Goal: Find specific page/section: Find specific page/section

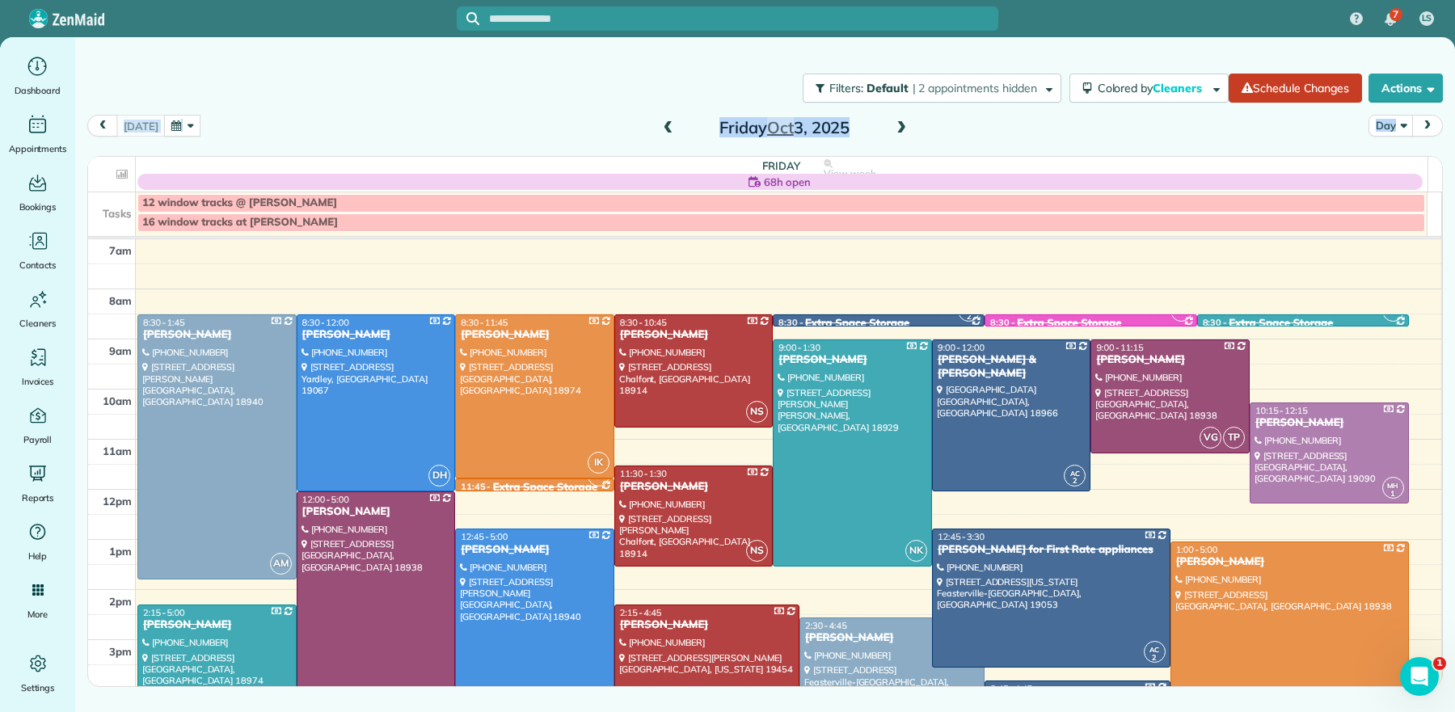
scroll to position [55, 0]
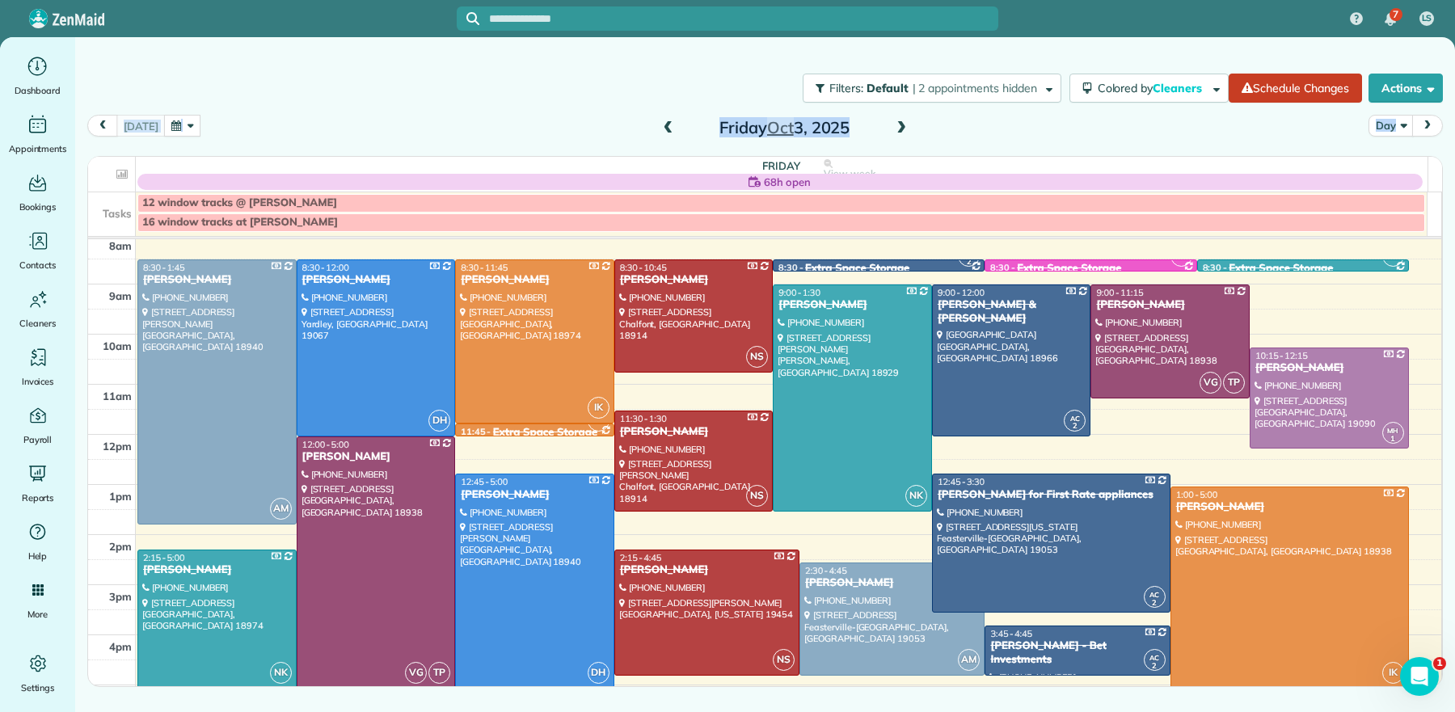
click at [898, 129] on span at bounding box center [901, 128] width 18 height 15
click at [899, 128] on span at bounding box center [901, 128] width 18 height 15
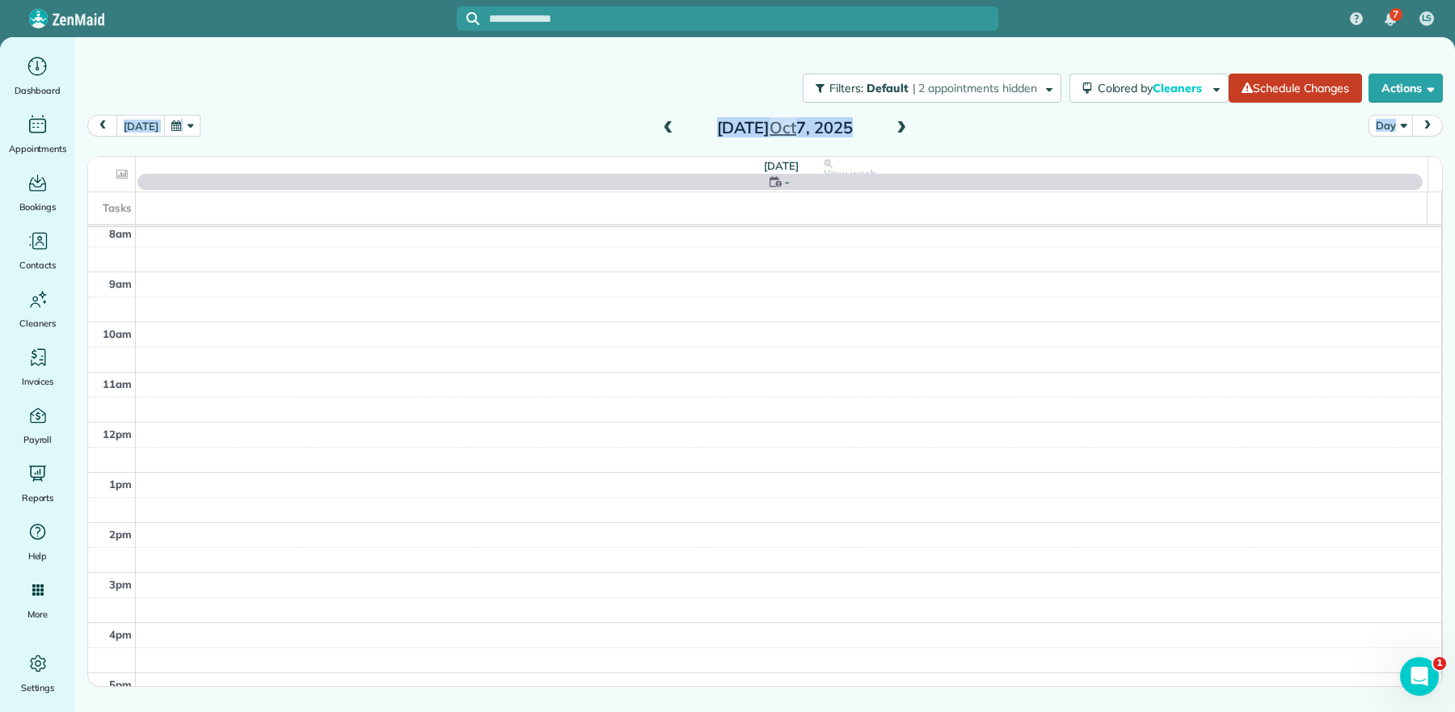
scroll to position [0, 0]
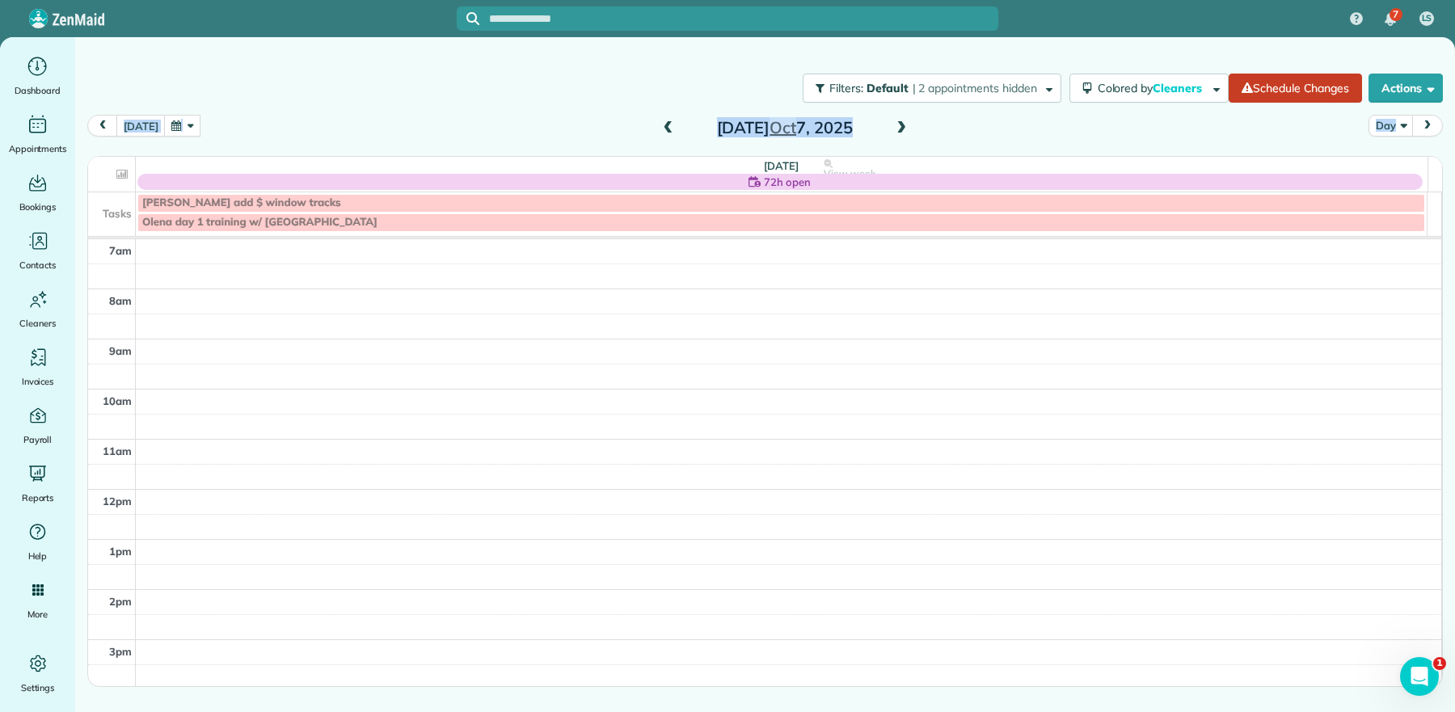
click at [665, 125] on span at bounding box center [668, 128] width 18 height 15
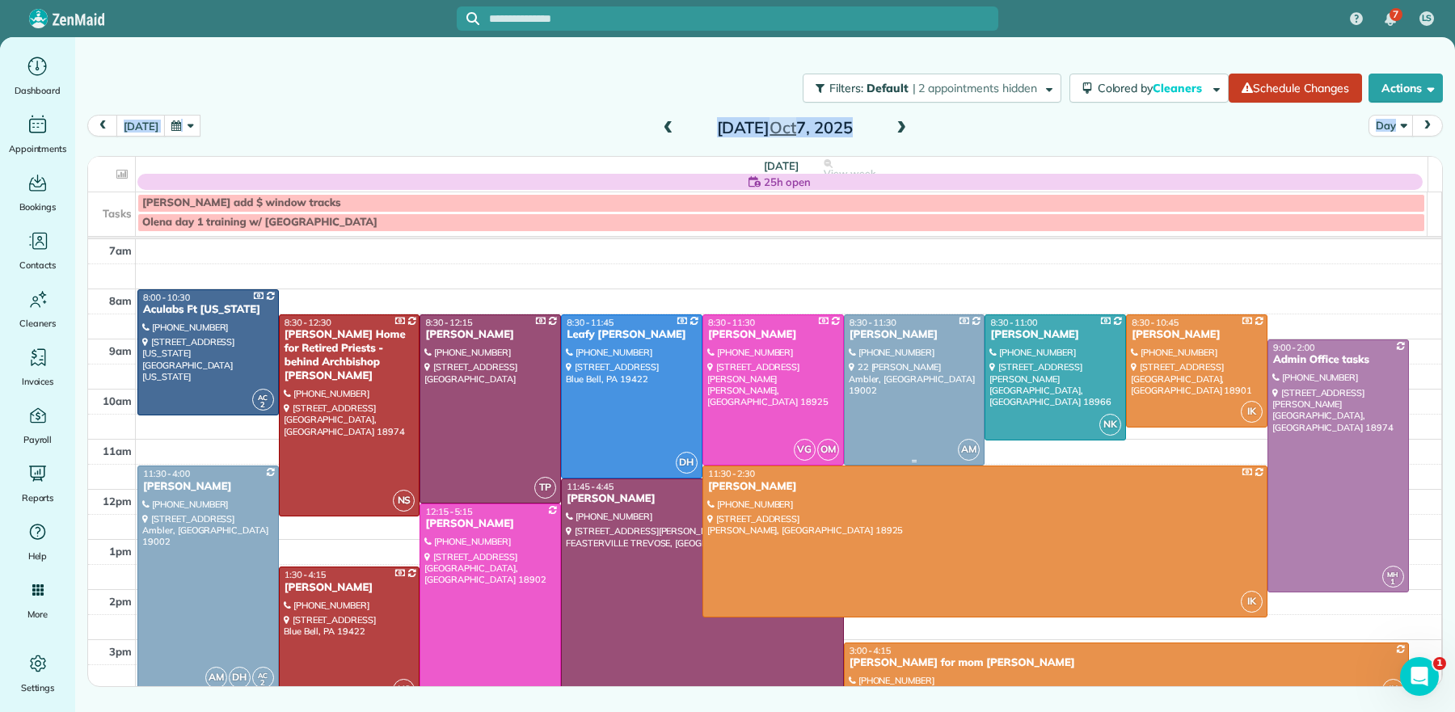
click at [925, 356] on div at bounding box center [915, 390] width 140 height 150
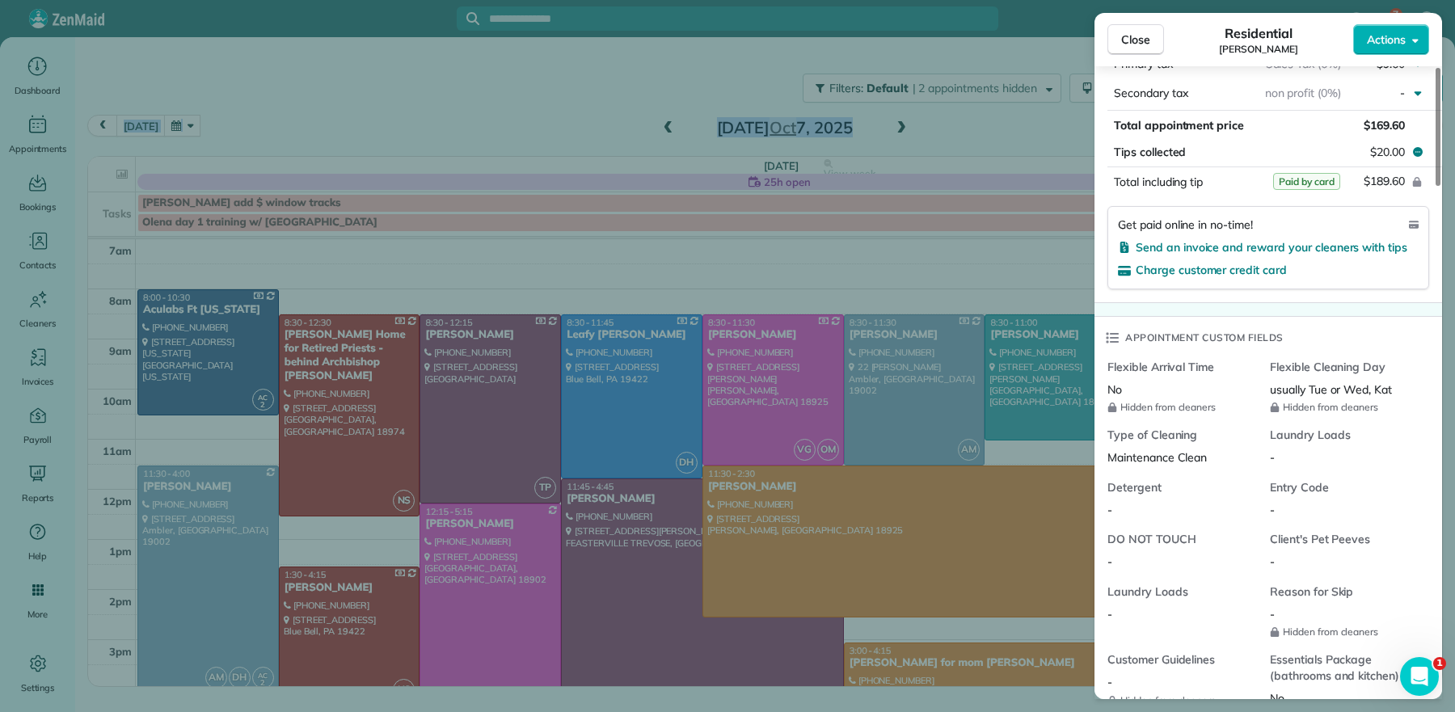
scroll to position [930, 0]
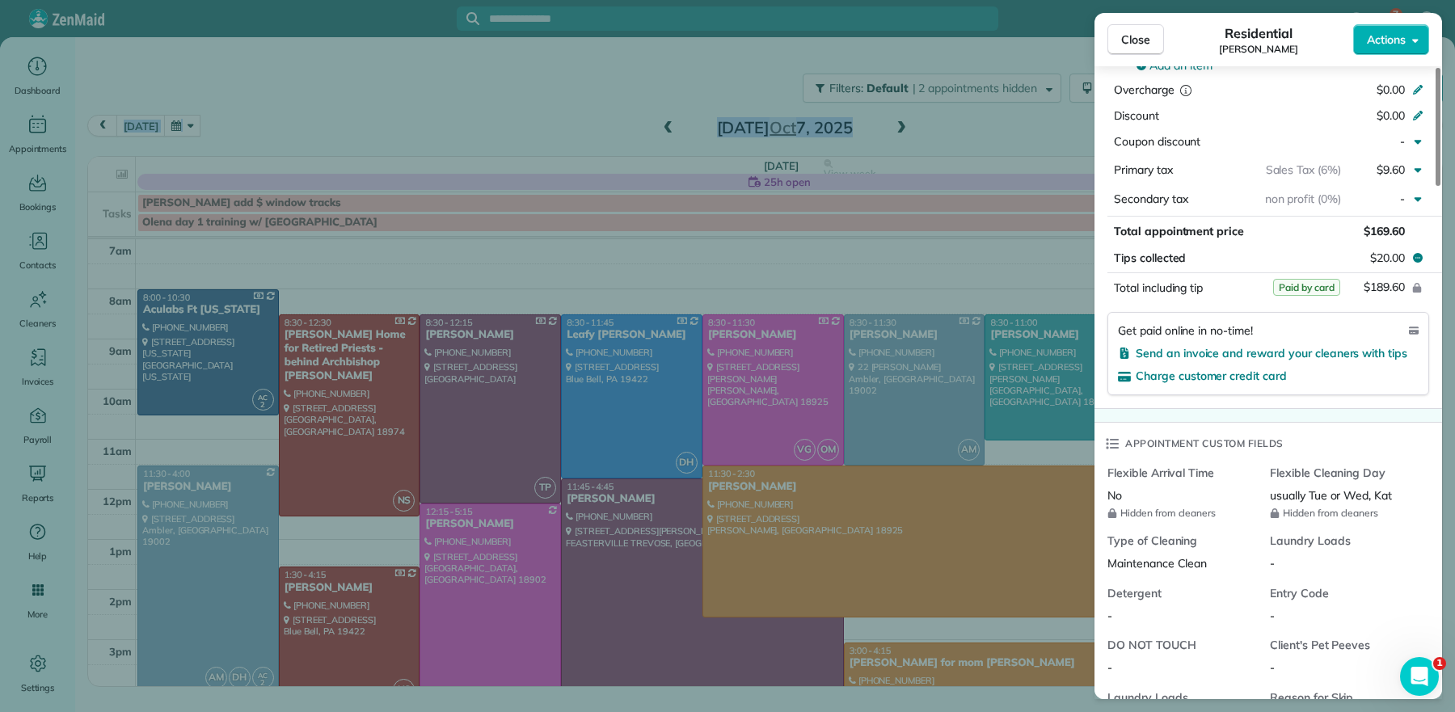
click at [1147, 45] on span "Close" at bounding box center [1135, 40] width 29 height 16
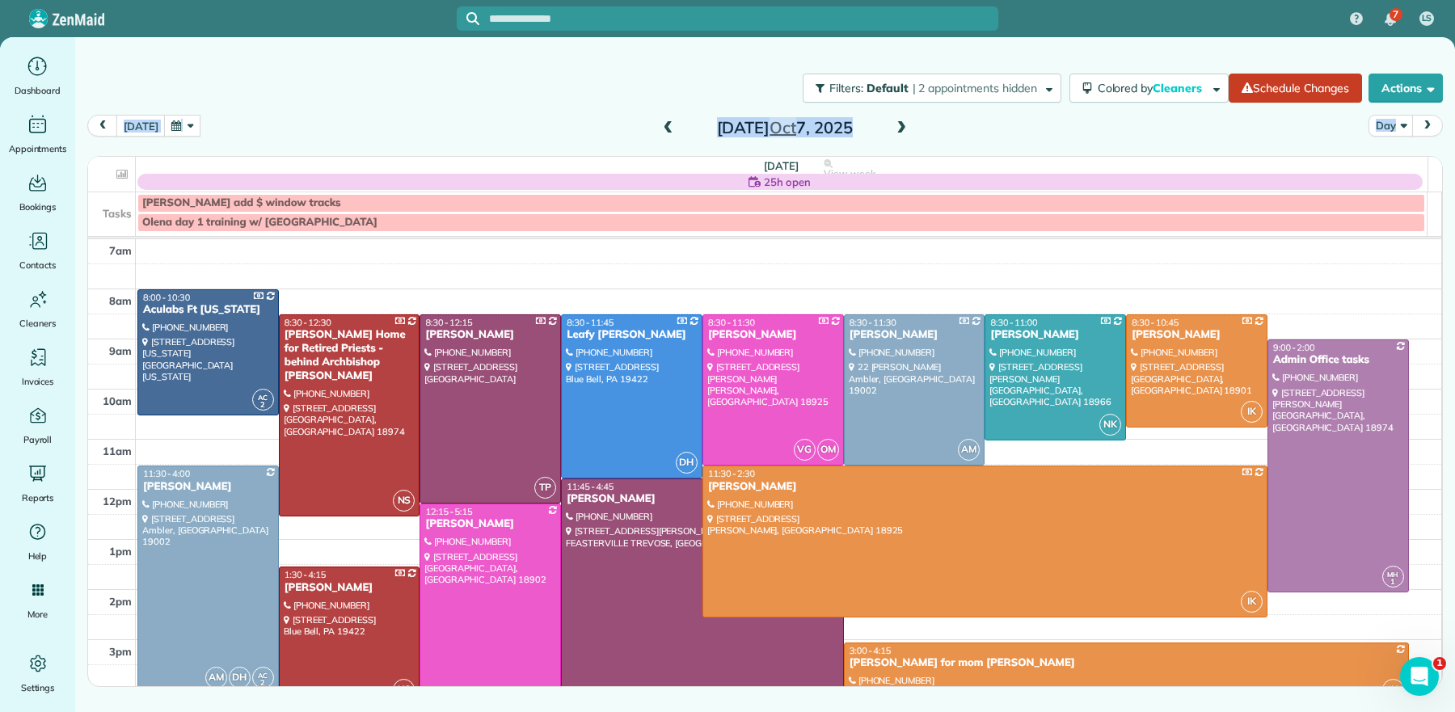
click at [895, 128] on span at bounding box center [901, 128] width 18 height 15
click at [896, 128] on span at bounding box center [901, 128] width 18 height 15
click at [896, 127] on span at bounding box center [901, 128] width 18 height 15
click at [898, 126] on span at bounding box center [901, 128] width 18 height 15
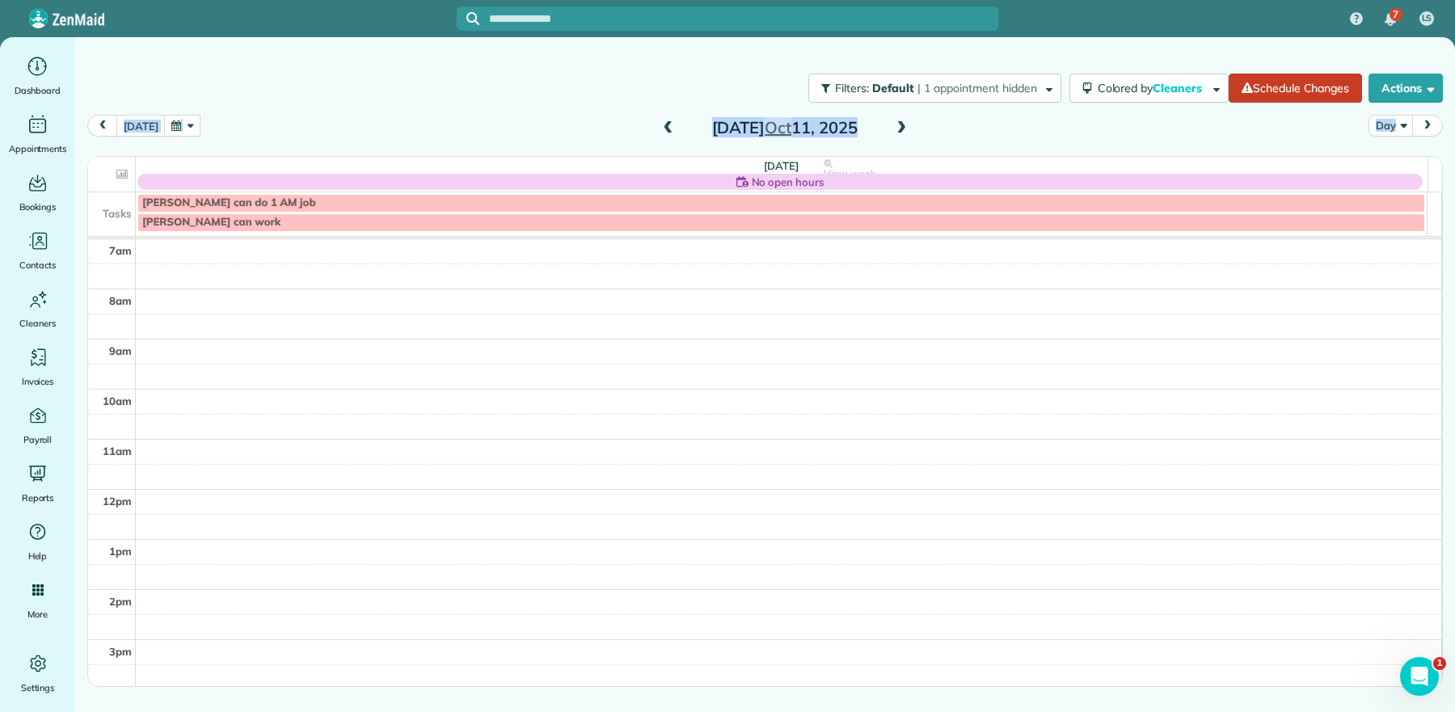
click at [898, 126] on span at bounding box center [901, 128] width 18 height 15
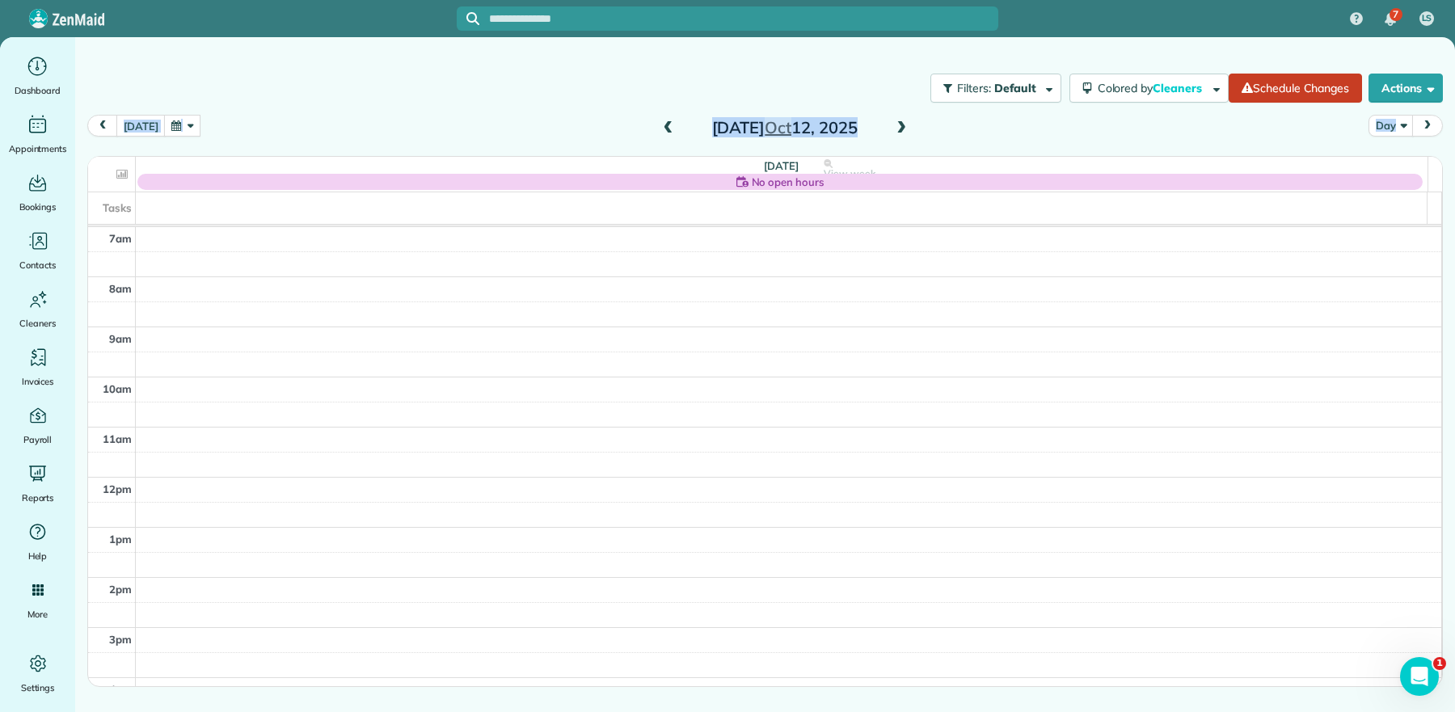
click at [898, 126] on span at bounding box center [901, 128] width 18 height 15
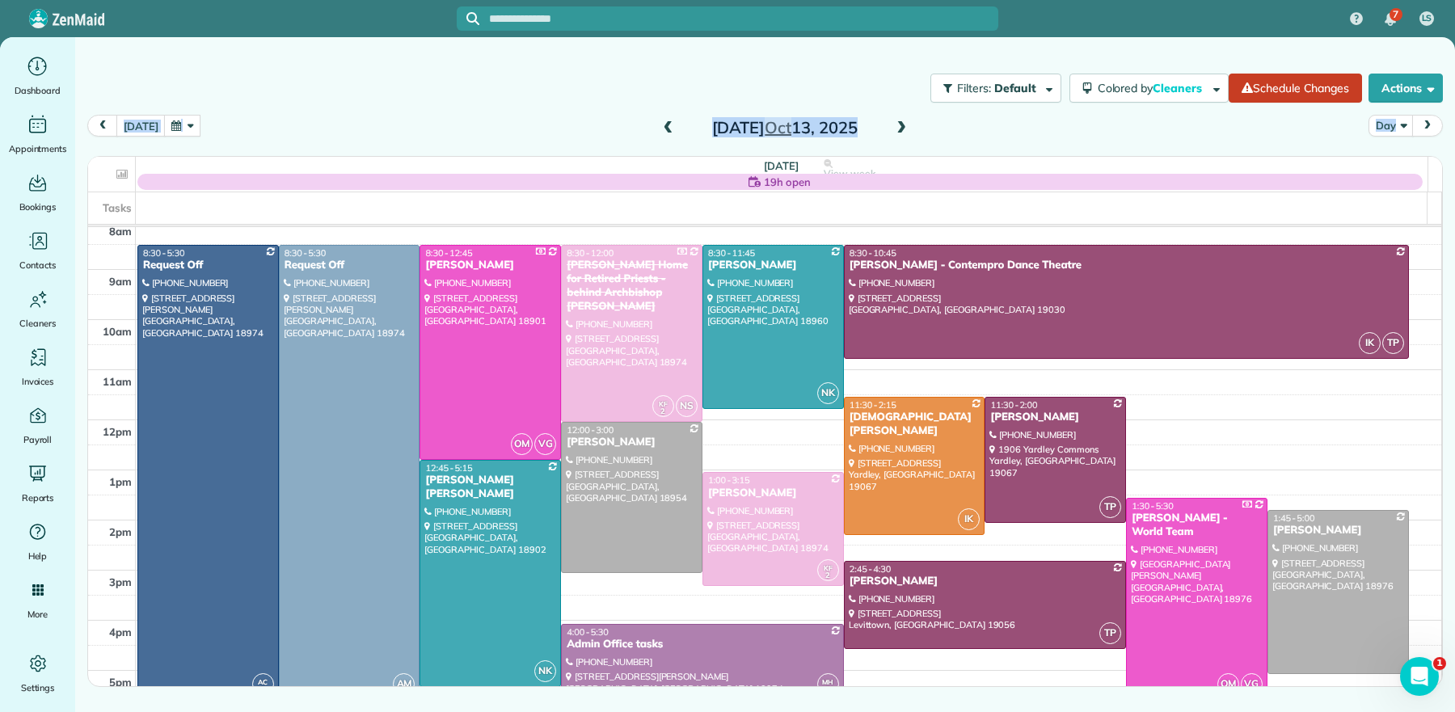
scroll to position [48, 0]
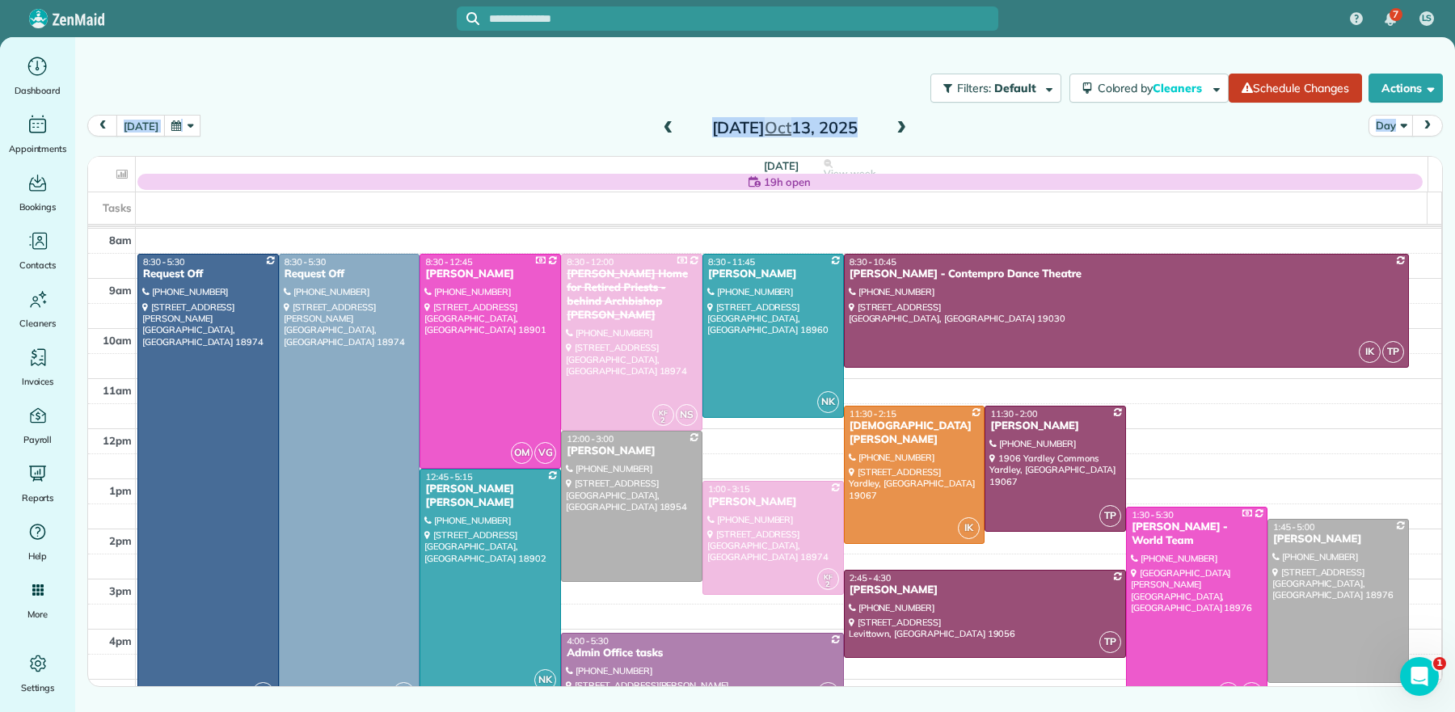
click at [904, 127] on span at bounding box center [901, 128] width 18 height 15
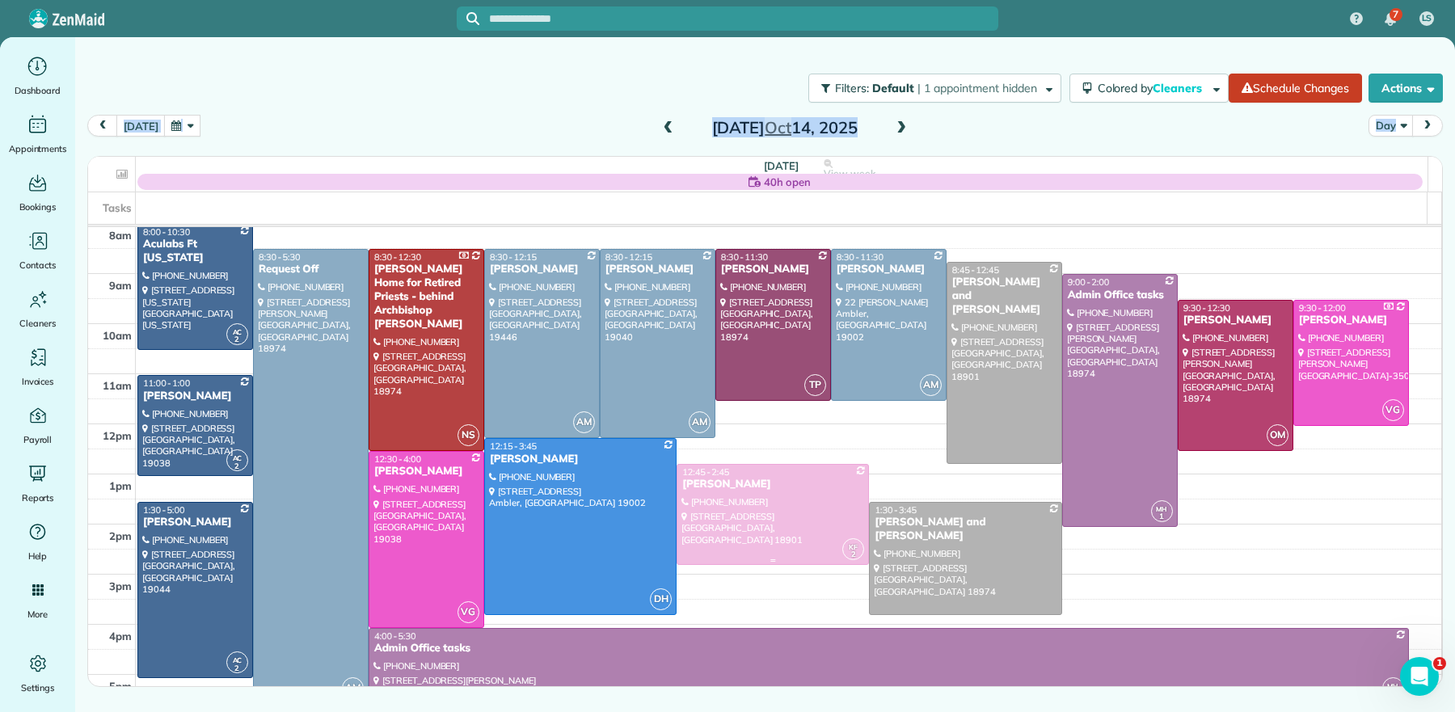
scroll to position [58, 0]
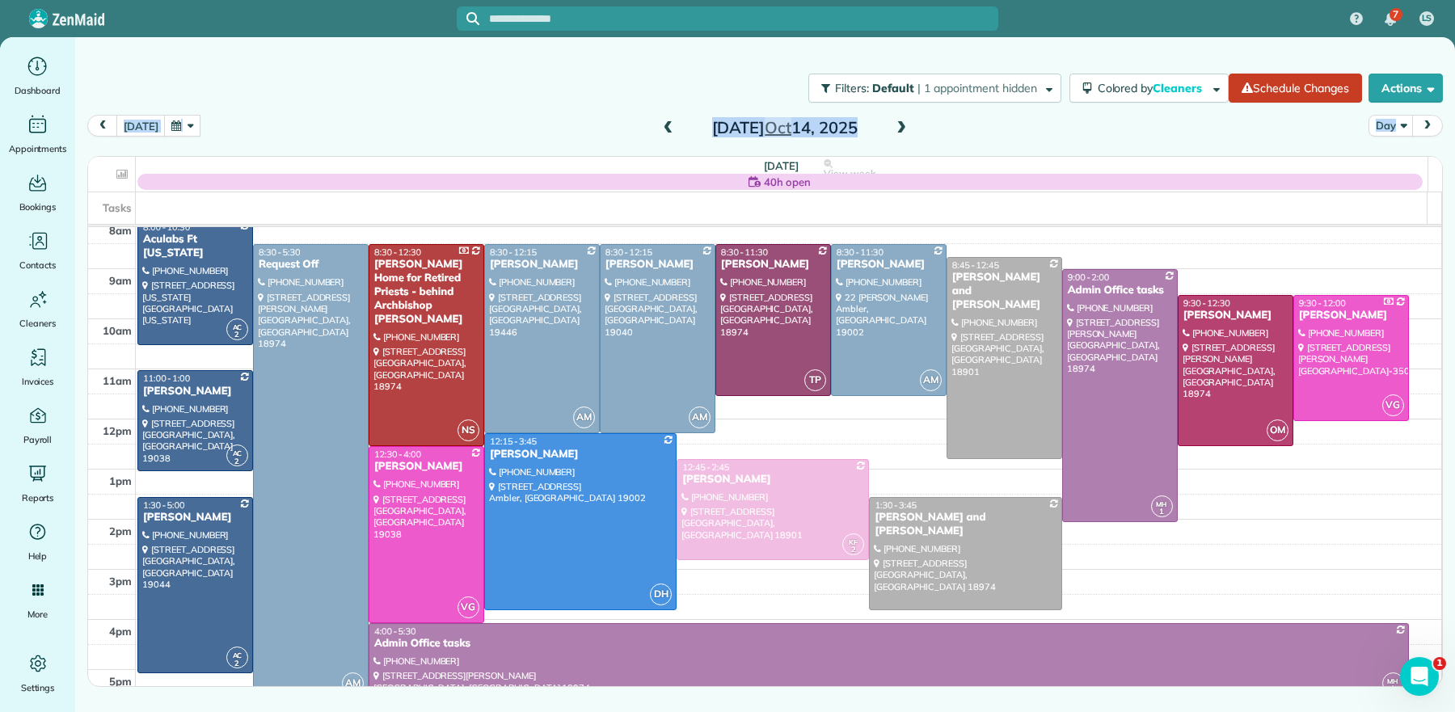
click at [900, 122] on span at bounding box center [901, 128] width 18 height 15
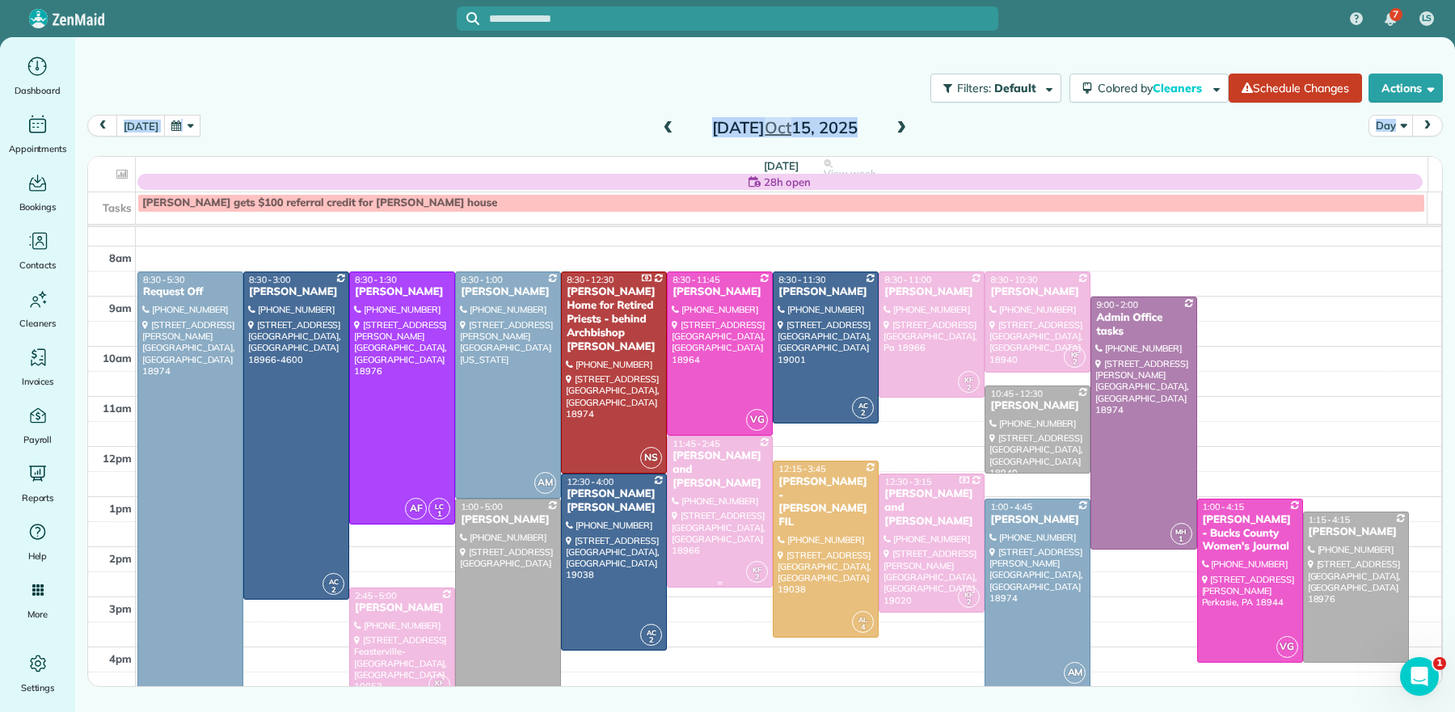
scroll to position [35, 0]
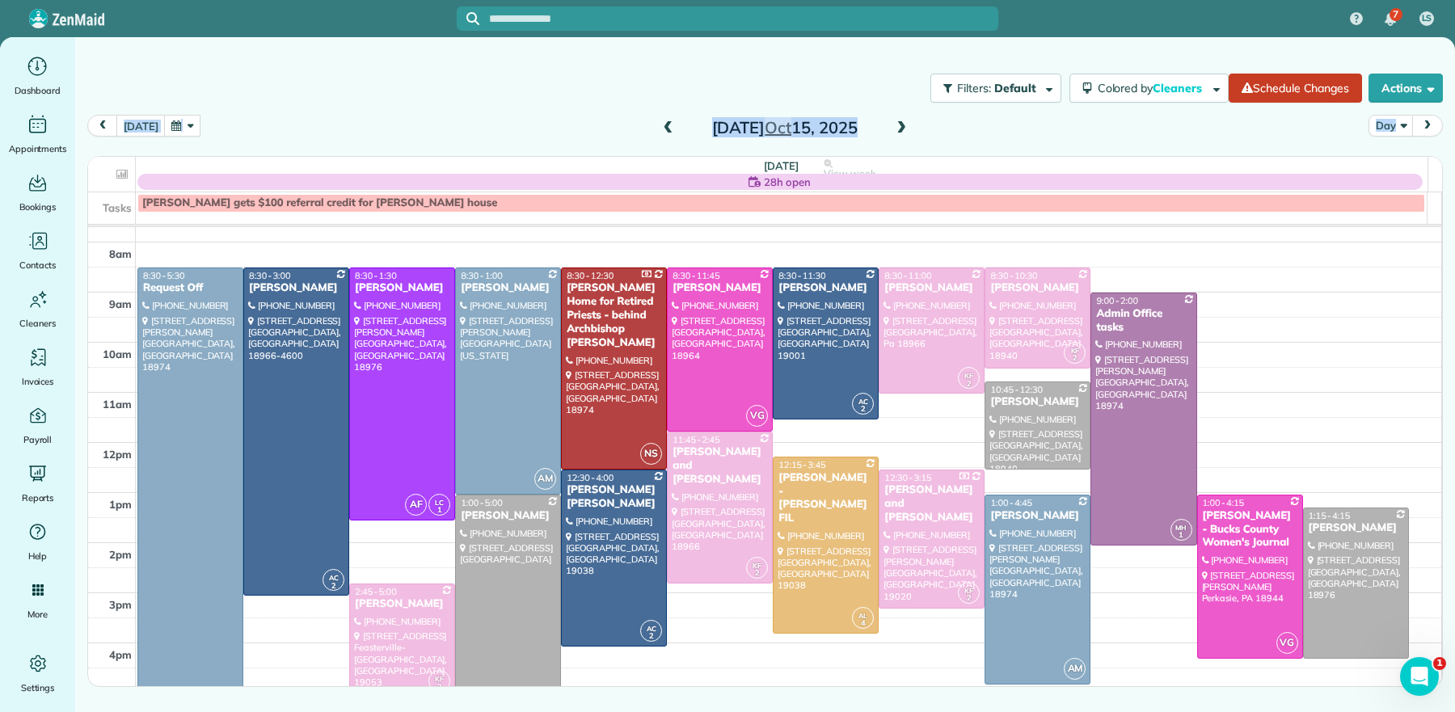
click at [899, 128] on span at bounding box center [901, 128] width 18 height 15
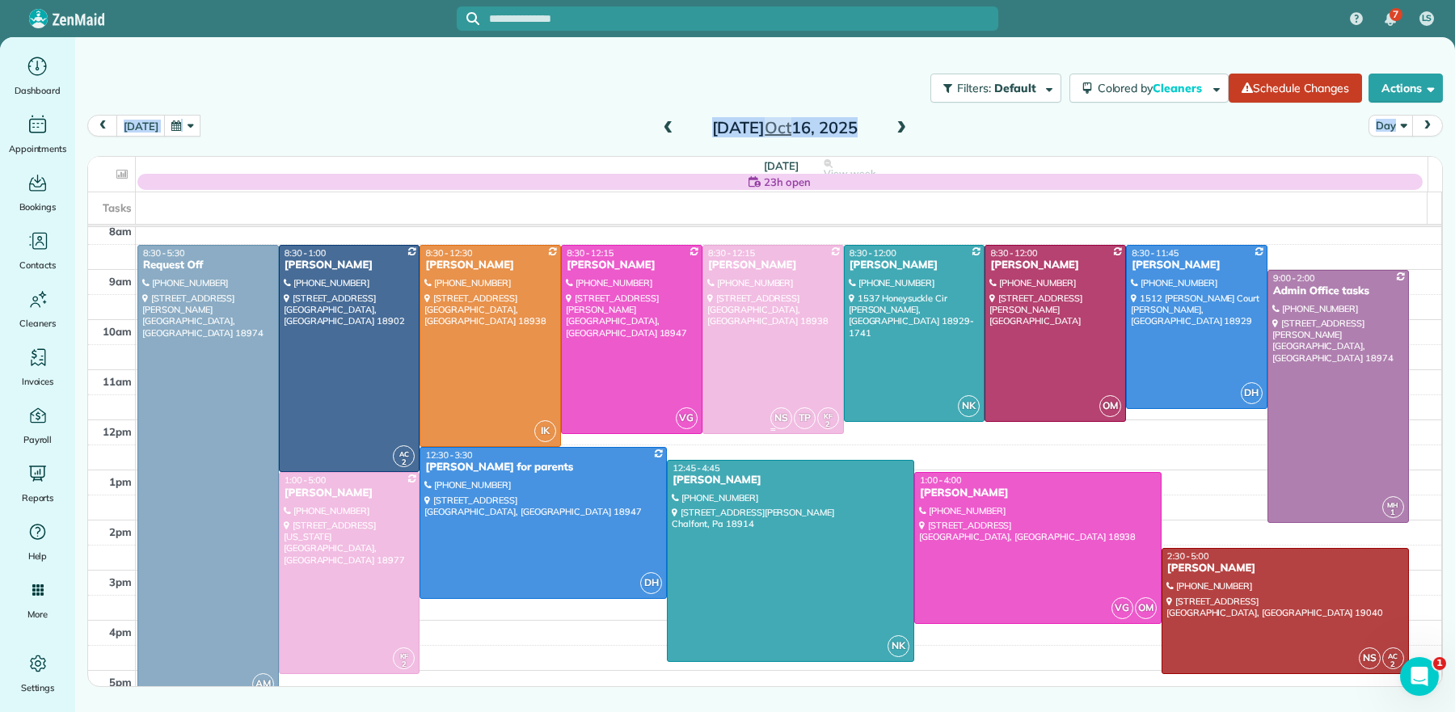
scroll to position [58, 0]
click at [614, 263] on div "Tracy Stunja" at bounding box center [632, 265] width 132 height 14
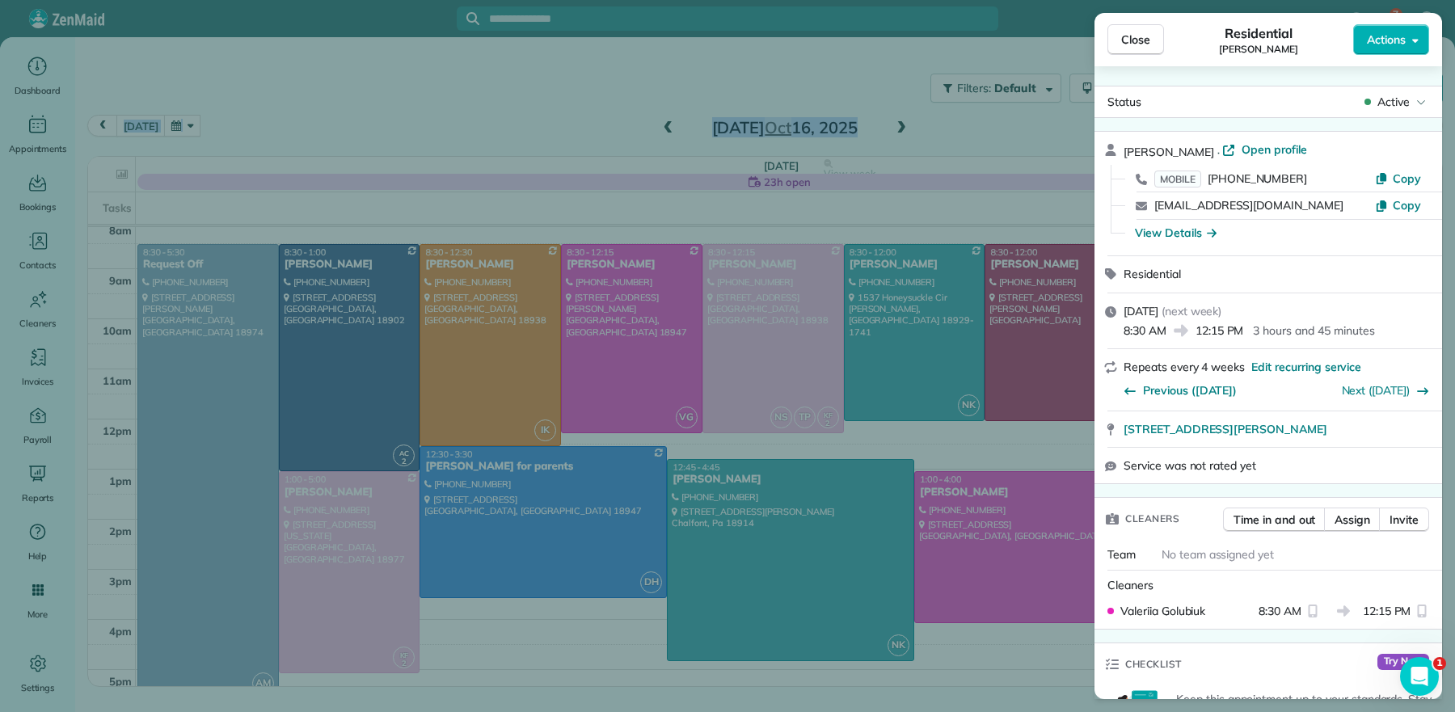
click at [1154, 40] on button "Close" at bounding box center [1135, 39] width 57 height 31
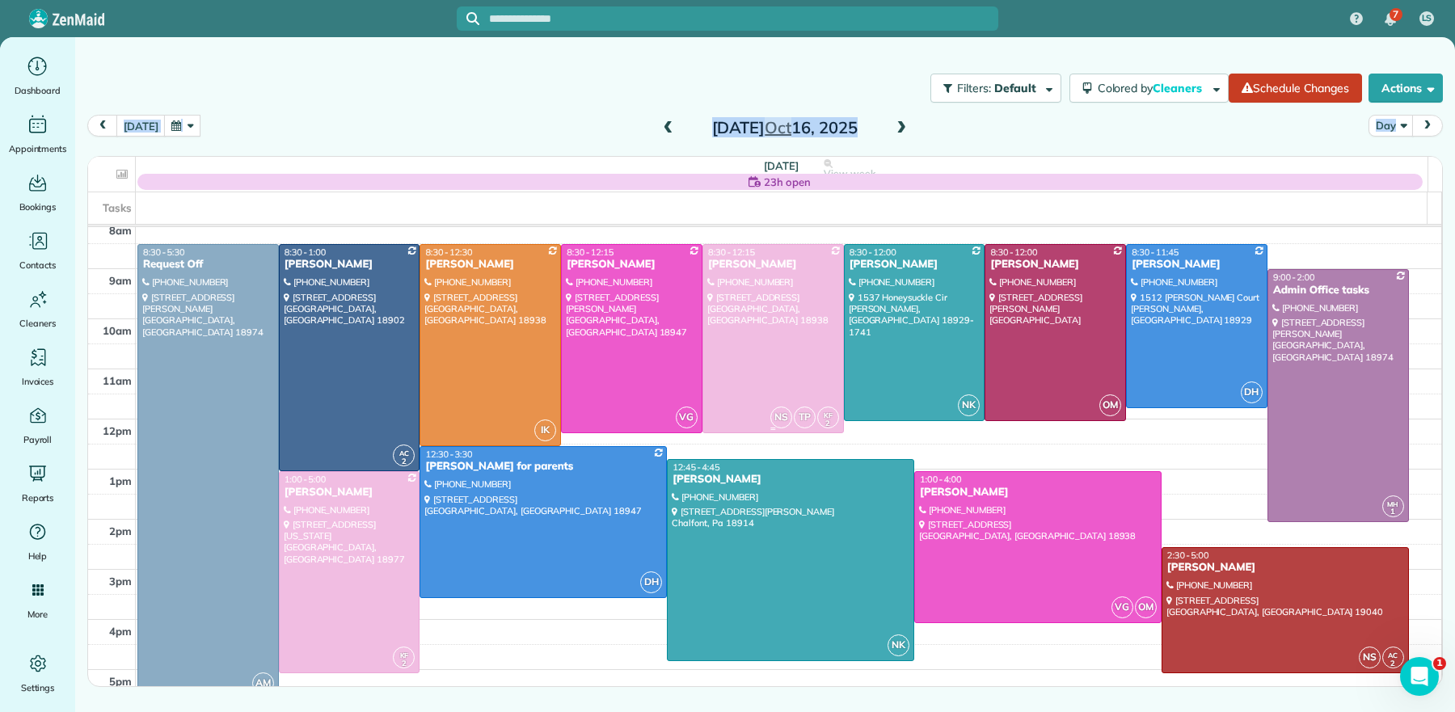
click at [740, 263] on div "[PERSON_NAME]" at bounding box center [773, 265] width 132 height 14
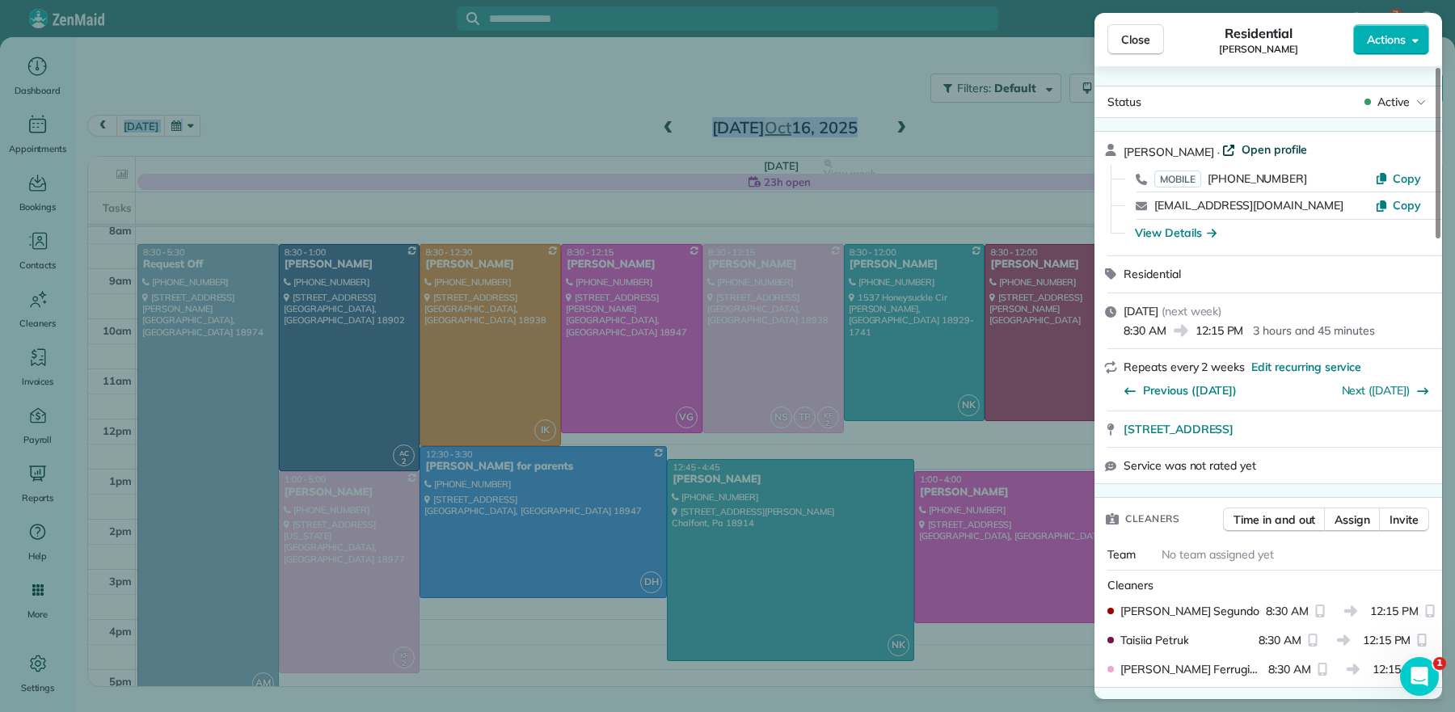
click at [1250, 150] on span "Open profile" at bounding box center [1273, 149] width 65 height 16
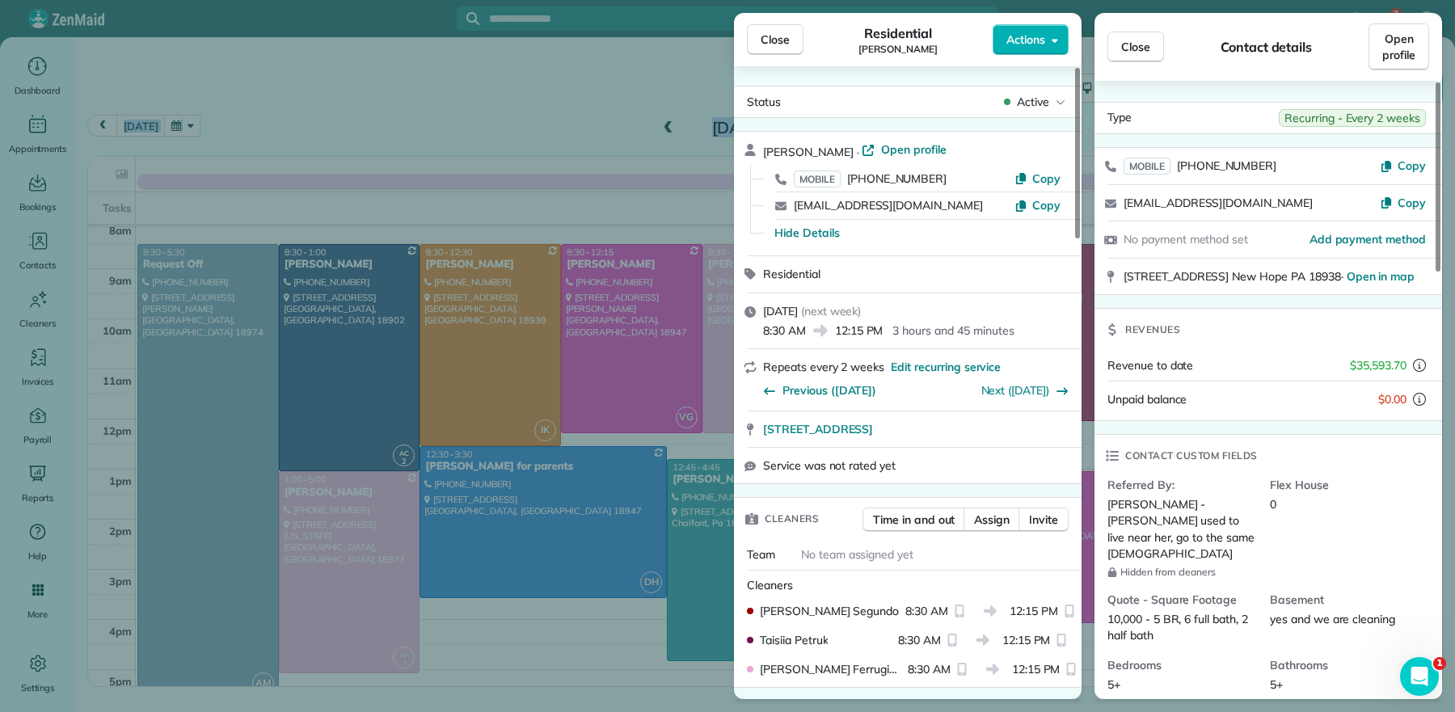
drag, startPoint x: 785, startPoint y: 48, endPoint x: 773, endPoint y: 78, distance: 31.2
click at [785, 49] on button "Close" at bounding box center [775, 39] width 57 height 31
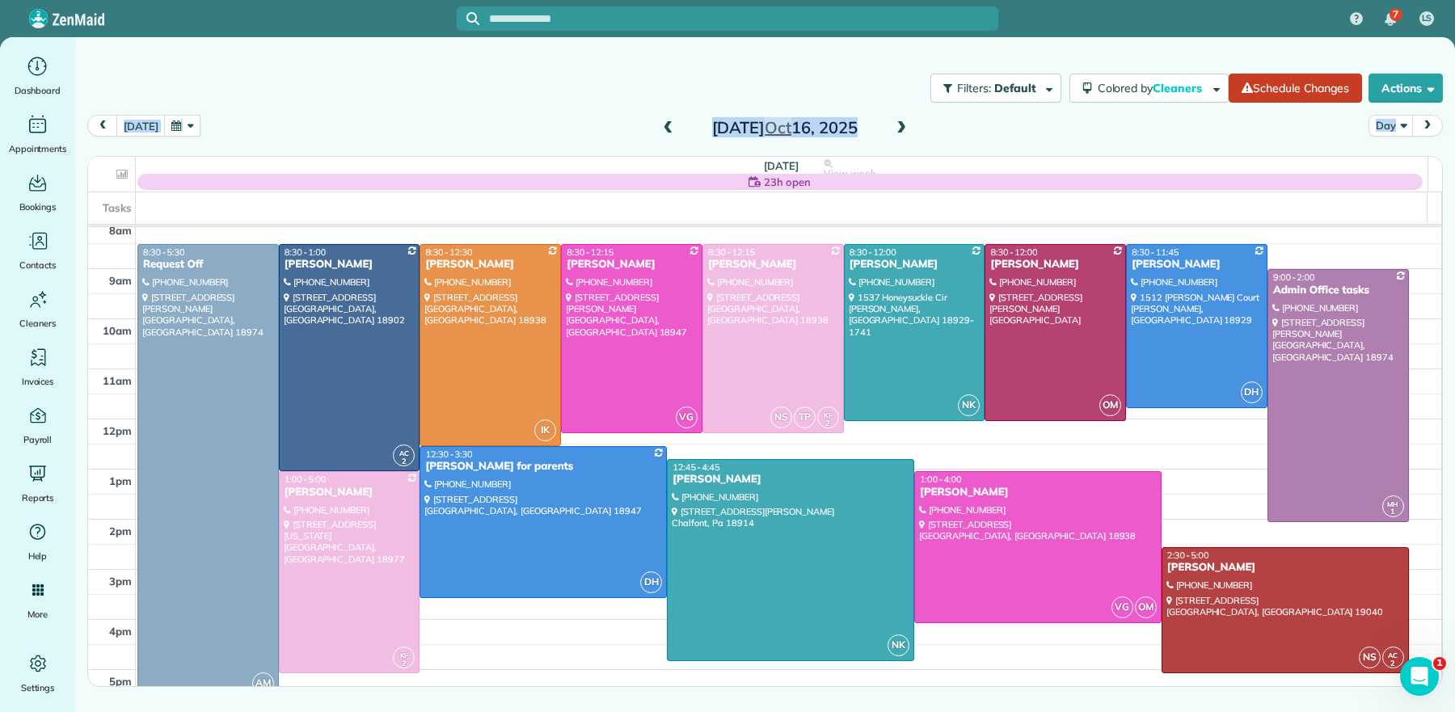
click at [899, 128] on span at bounding box center [901, 128] width 18 height 15
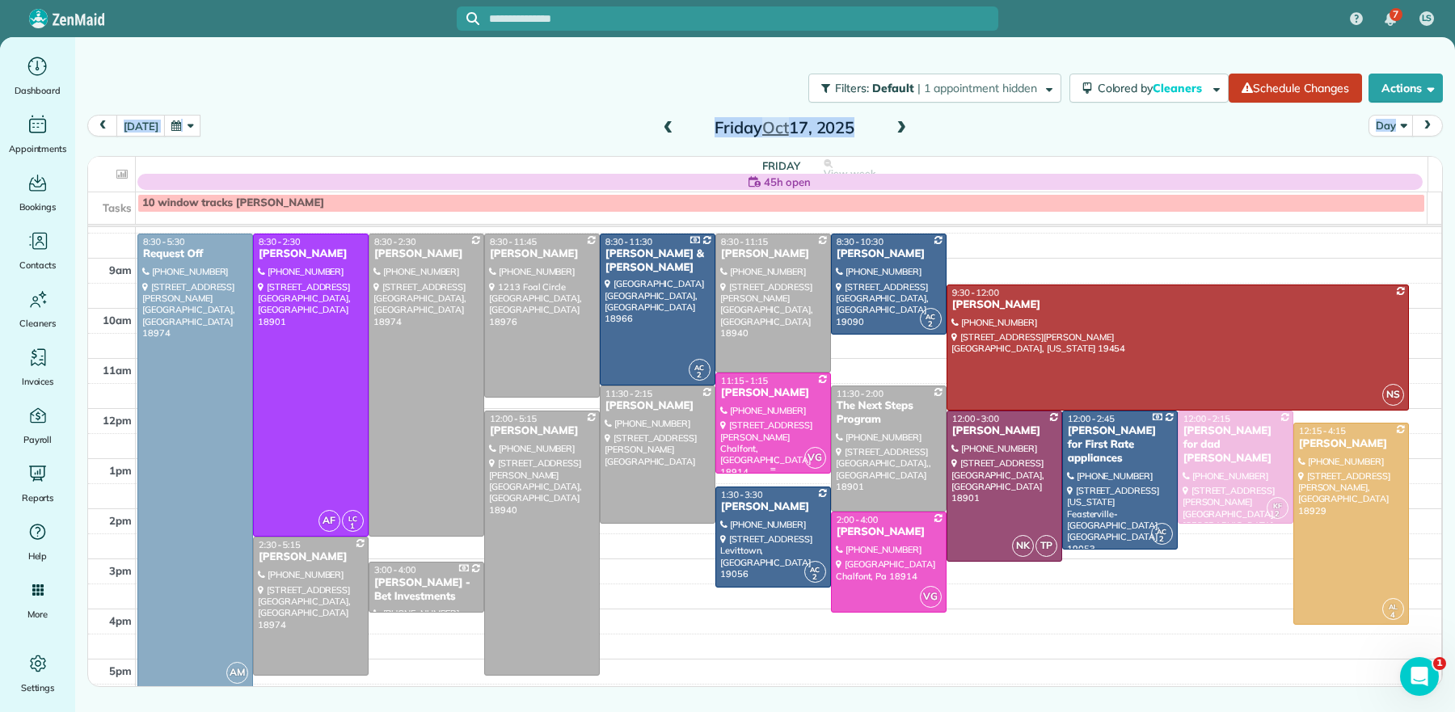
scroll to position [65, 0]
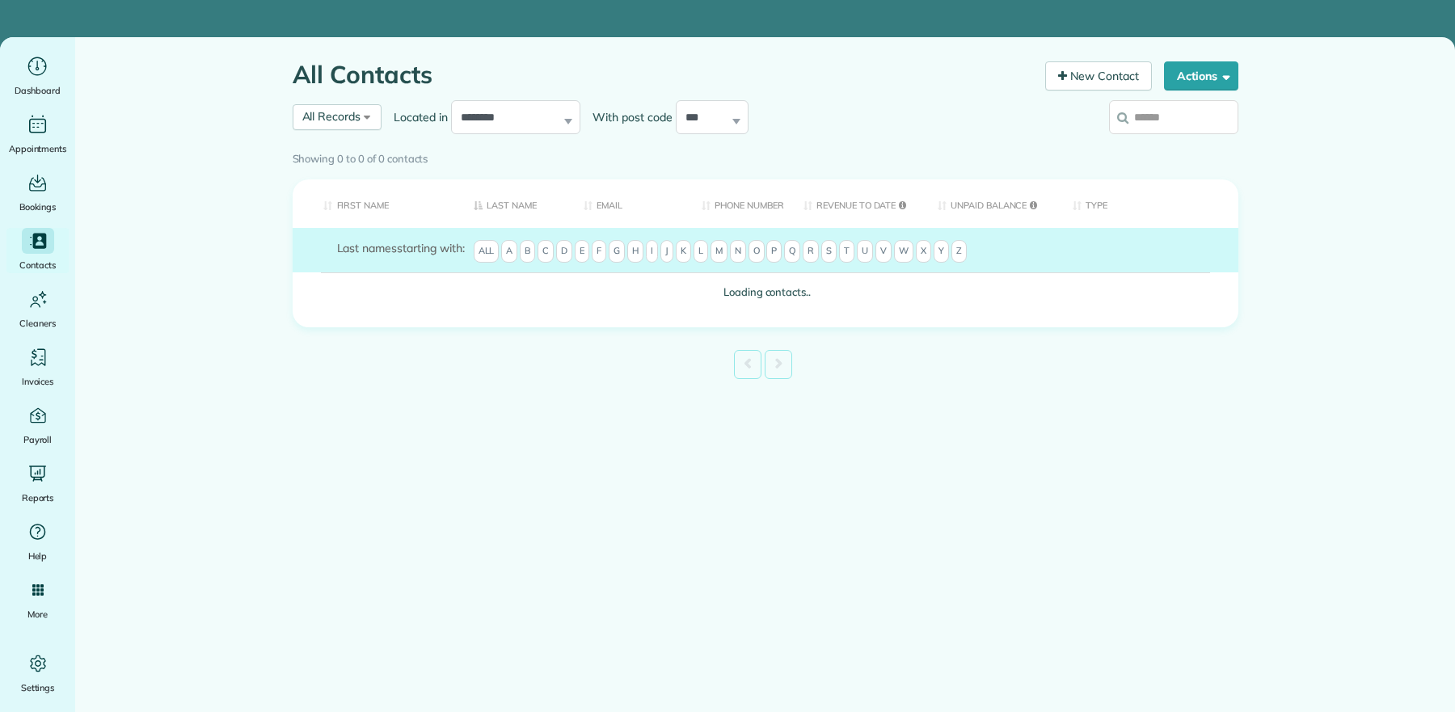
click at [1151, 119] on input "search" at bounding box center [1173, 117] width 129 height 34
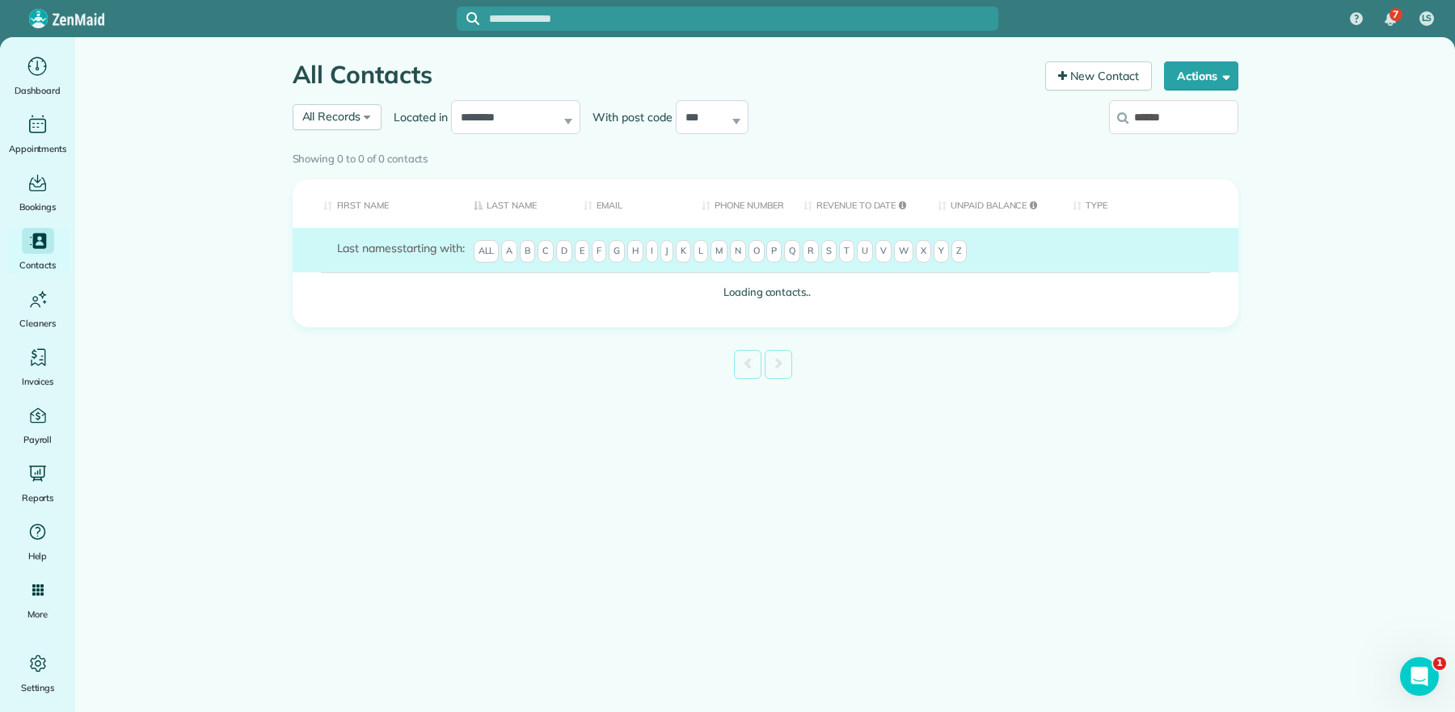
type input "******"
click at [1174, 145] on div "Showing 0 to 0 of 0 contacts Search: First Name Last Name Email Phone number Re…" at bounding box center [766, 265] width 946 height 240
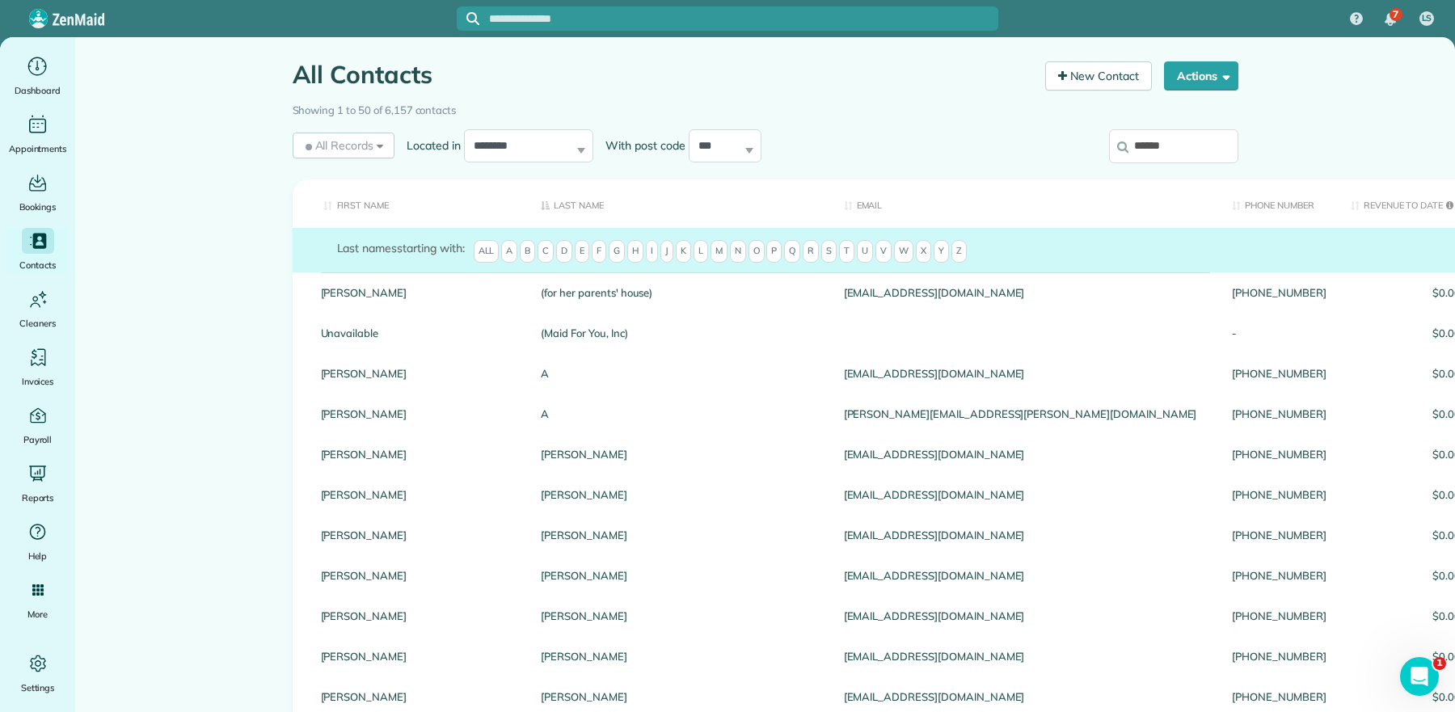
click at [1177, 145] on input "******" at bounding box center [1173, 146] width 129 height 34
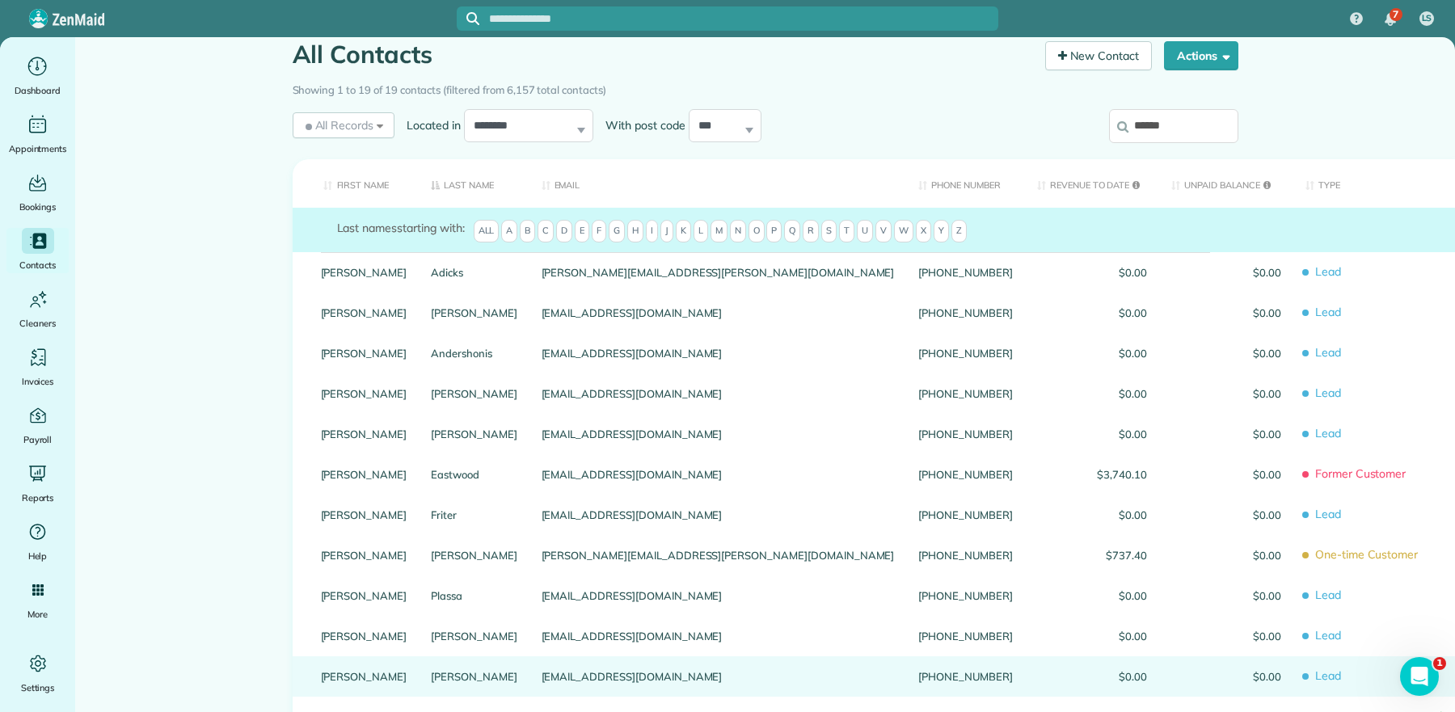
scroll to position [41, 0]
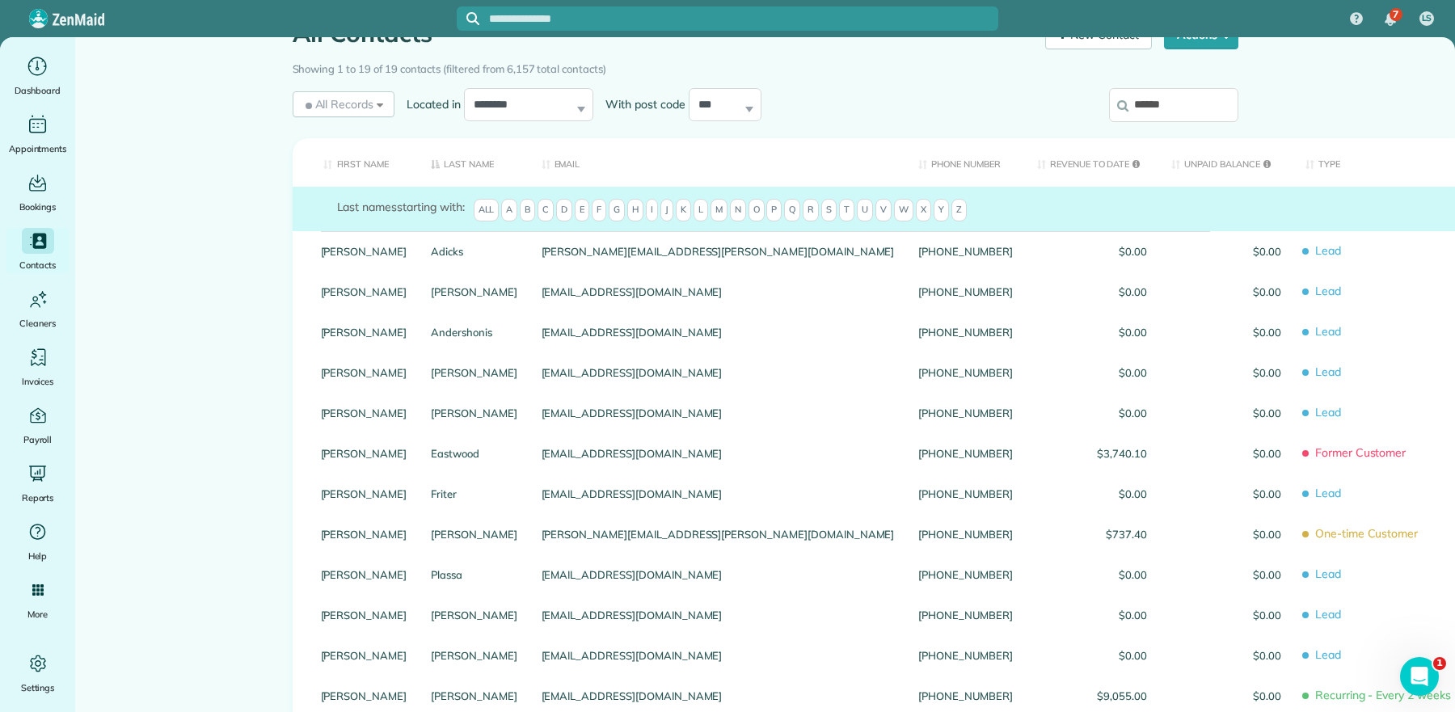
click at [1167, 107] on input "******" at bounding box center [1173, 105] width 129 height 34
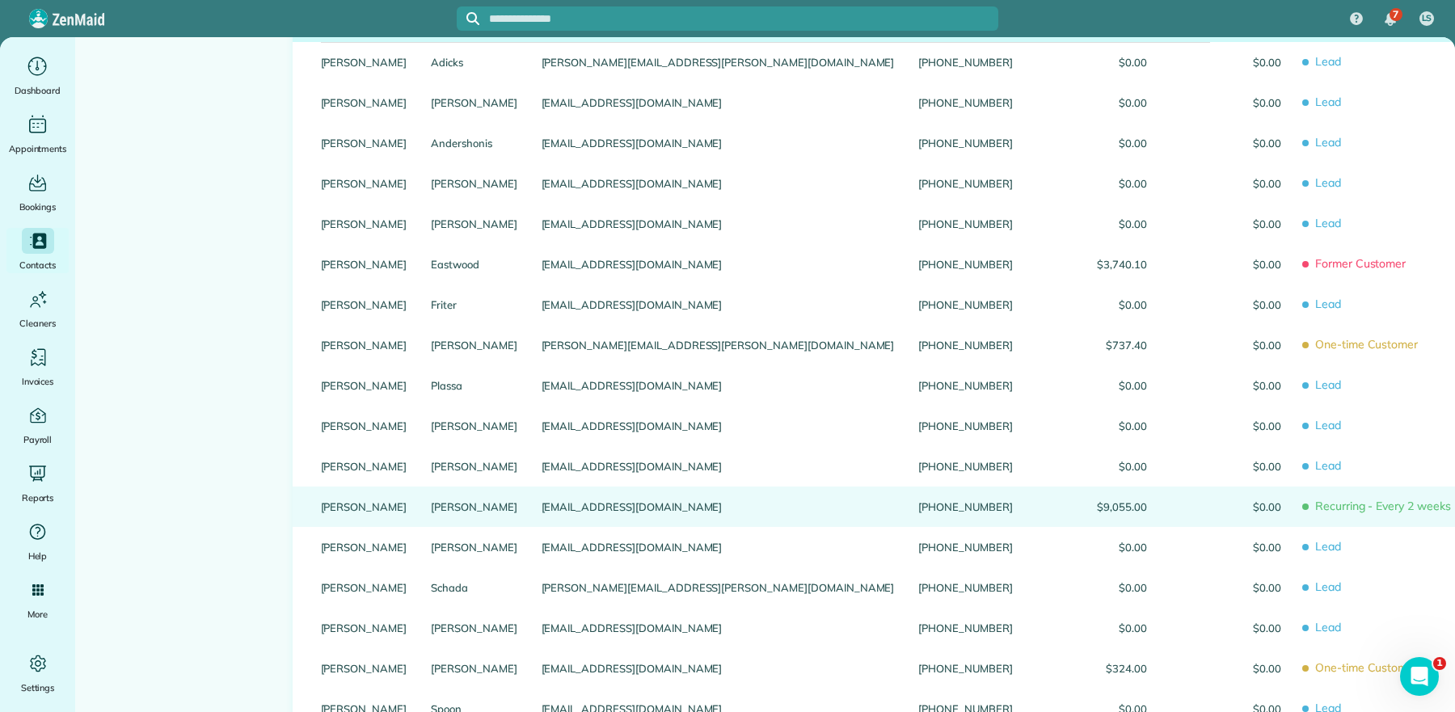
scroll to position [474, 0]
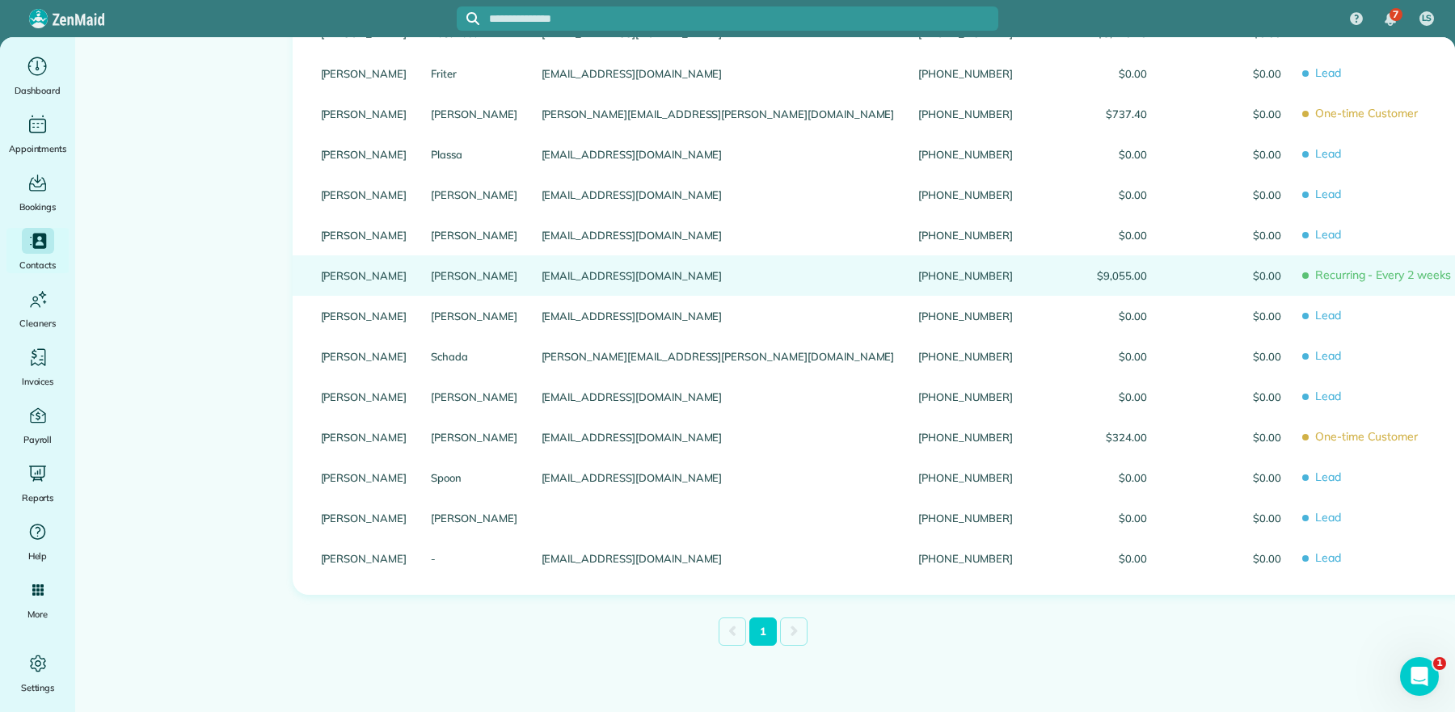
click at [431, 280] on link "Reznick" at bounding box center [474, 275] width 86 height 11
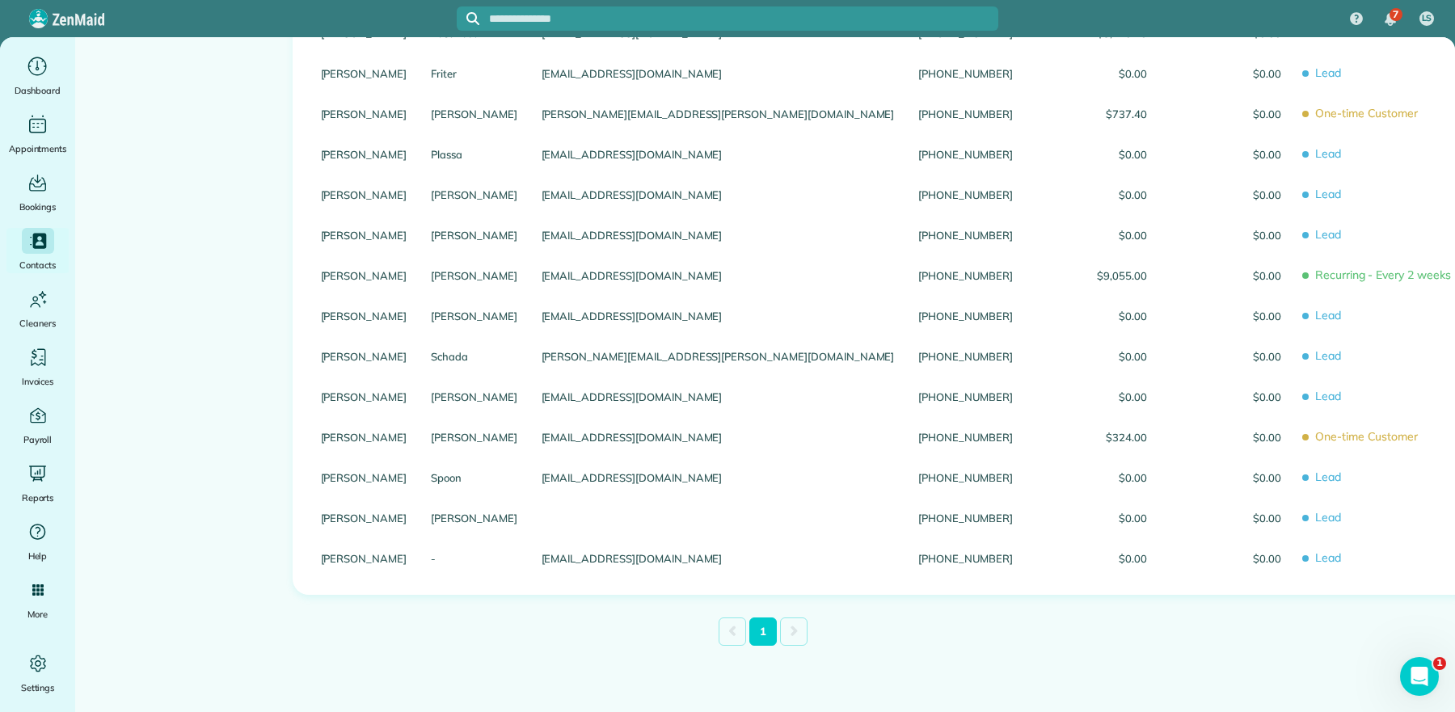
scroll to position [29, 0]
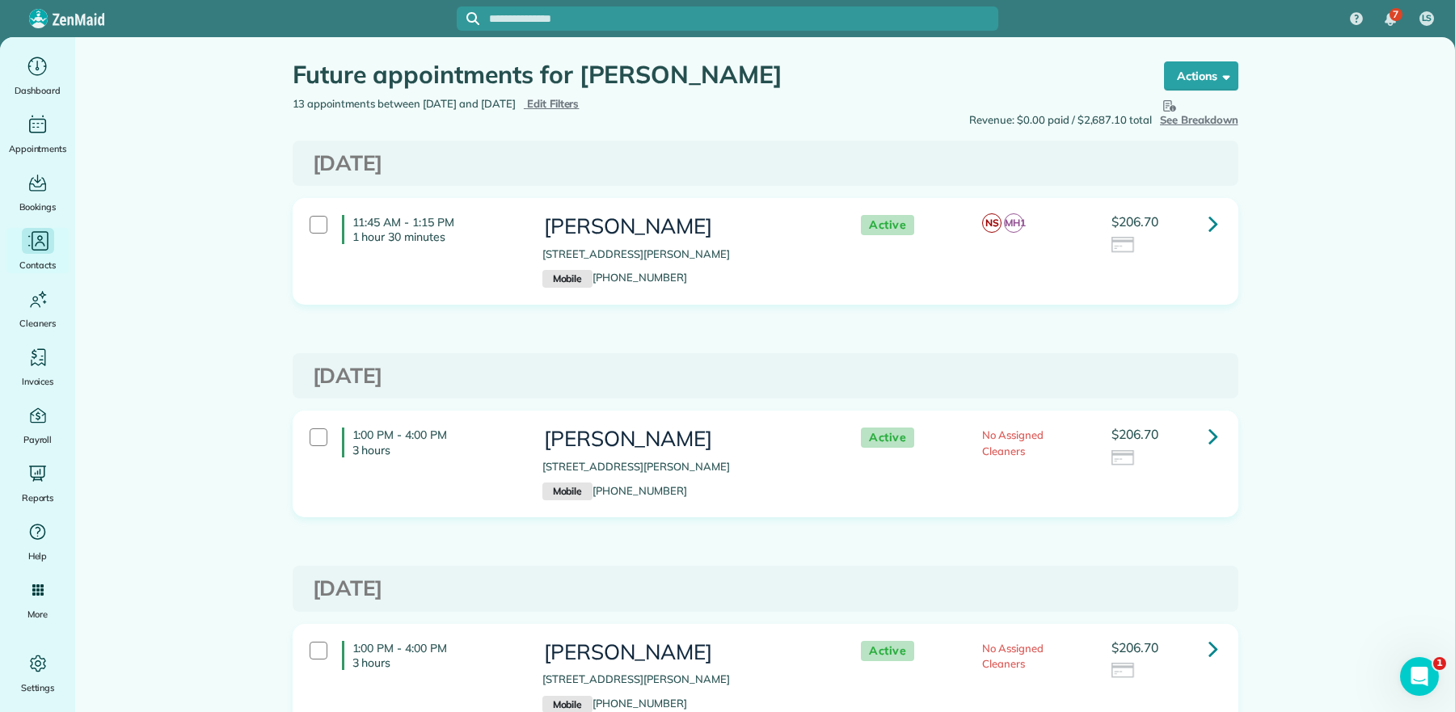
click at [37, 260] on span "Contacts" at bounding box center [37, 265] width 36 height 16
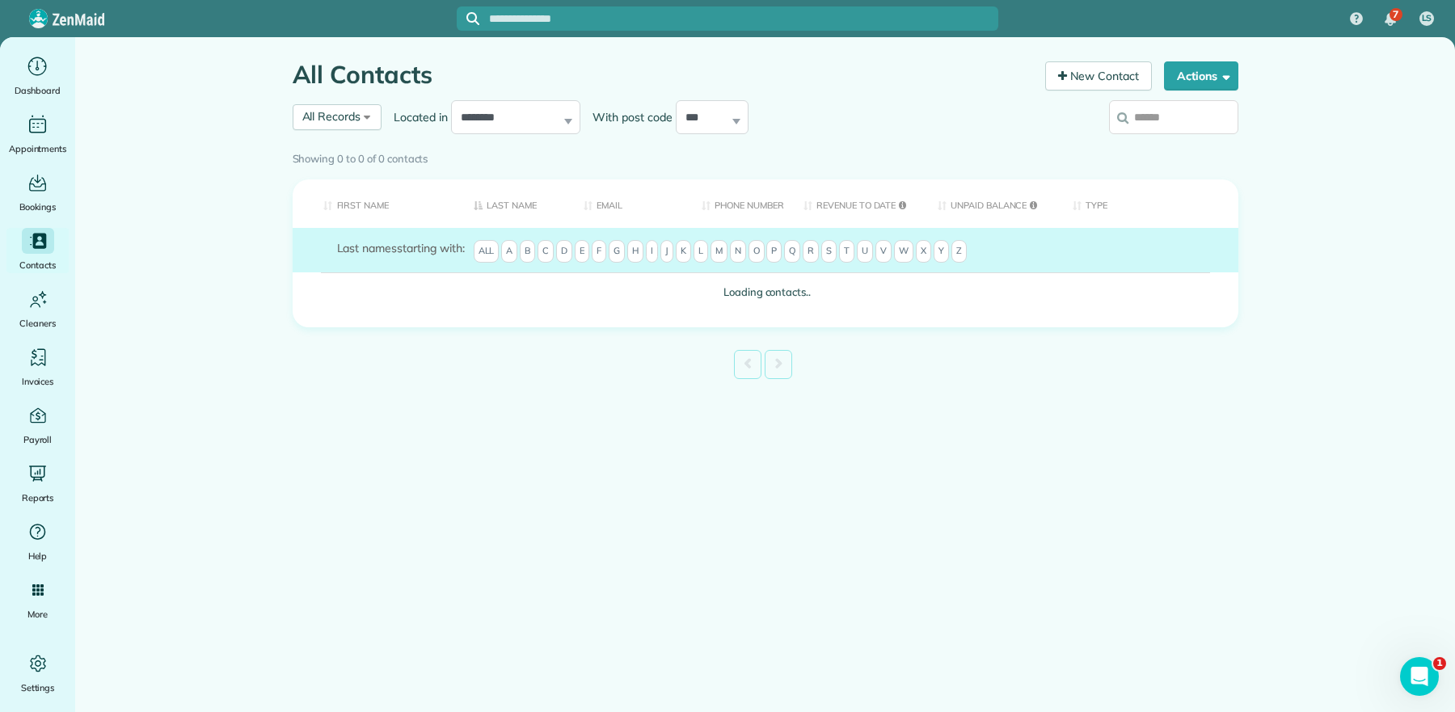
click at [1175, 145] on div "Showing 0 to 0 of 0 contacts" at bounding box center [765, 159] width 970 height 29
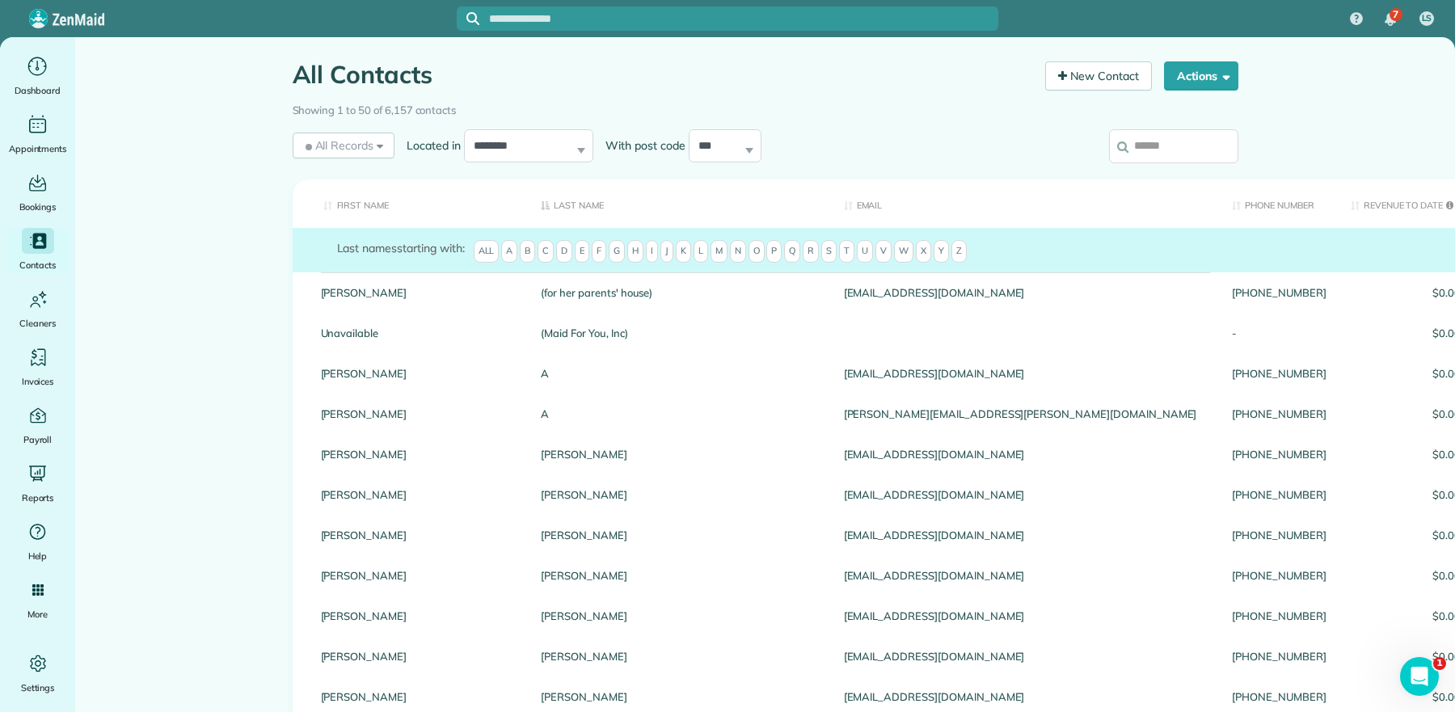
click at [1168, 149] on input "search" at bounding box center [1173, 146] width 129 height 34
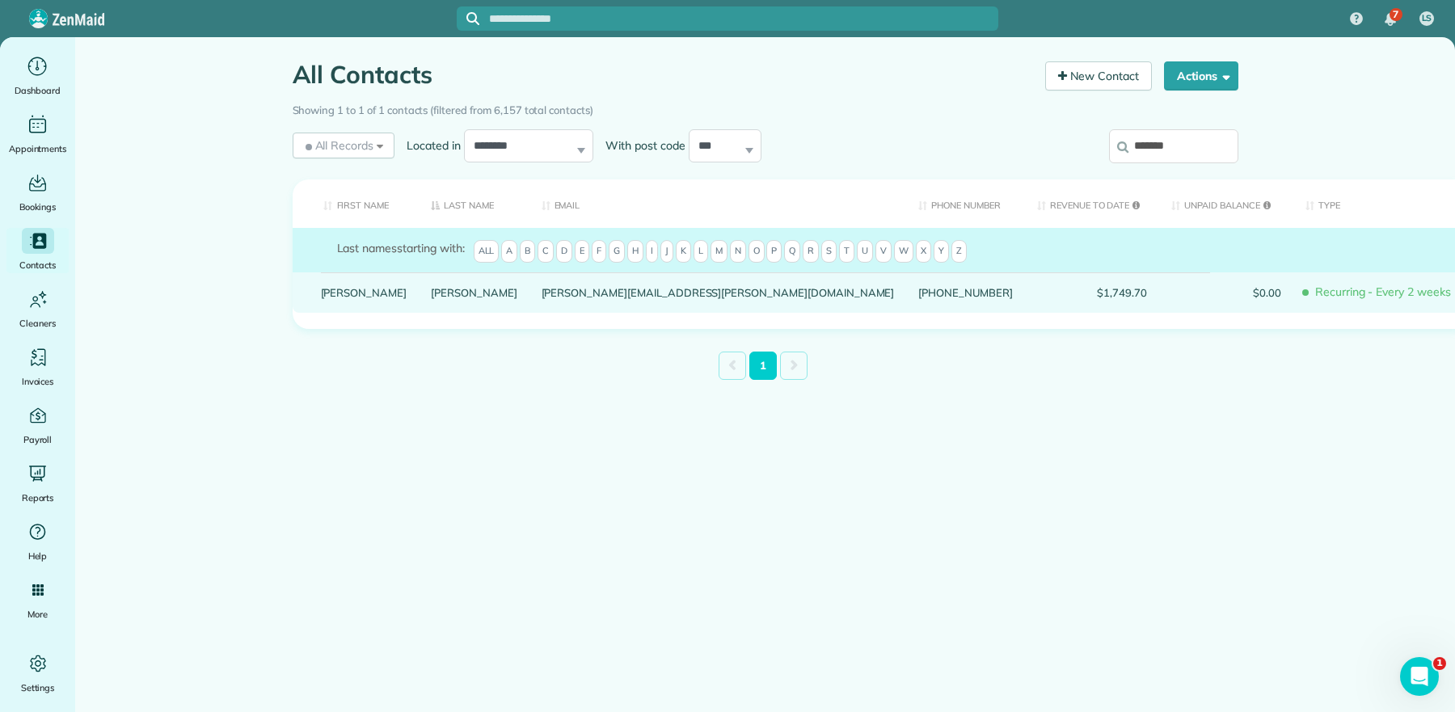
type input "*******"
click at [431, 298] on link "Tolbert" at bounding box center [474, 292] width 86 height 11
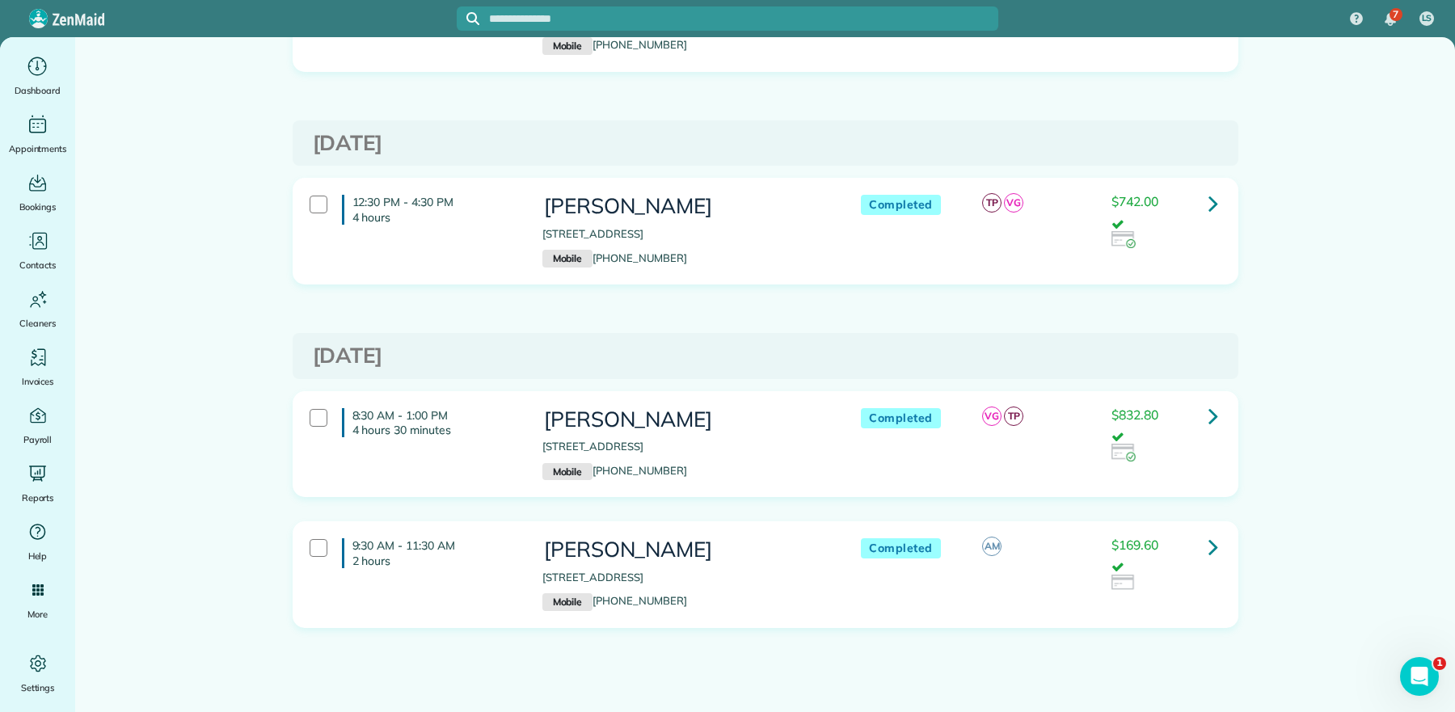
click at [1208, 422] on icon at bounding box center [1213, 416] width 10 height 28
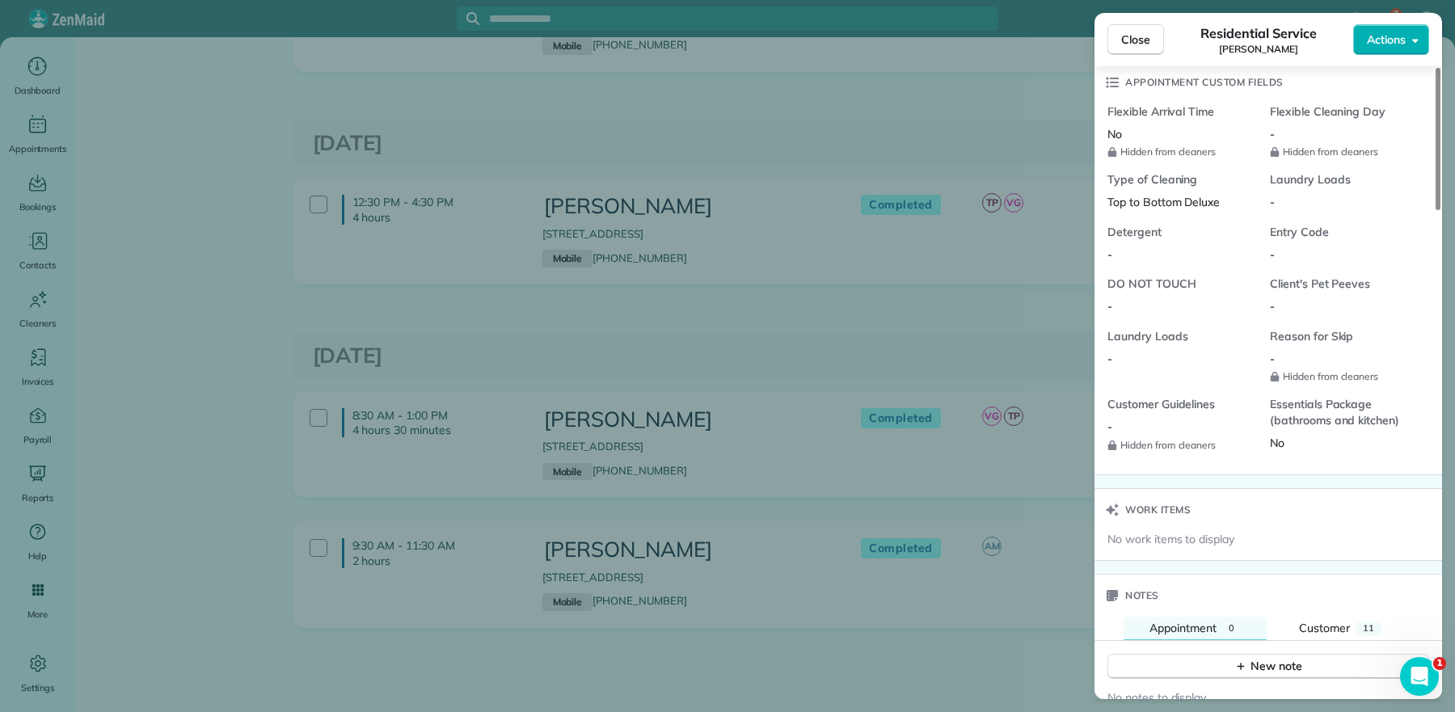
scroll to position [1510, 0]
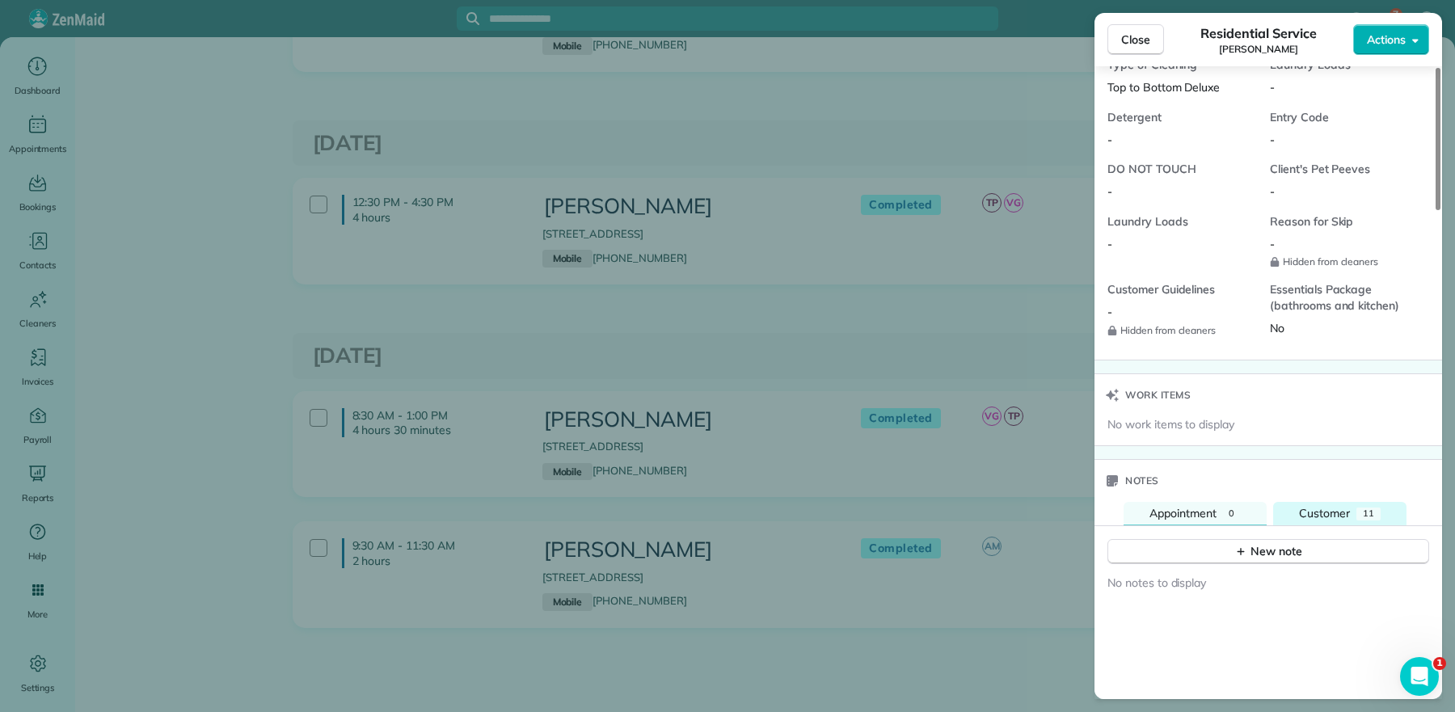
click at [1329, 506] on span "Customer" at bounding box center [1324, 513] width 51 height 15
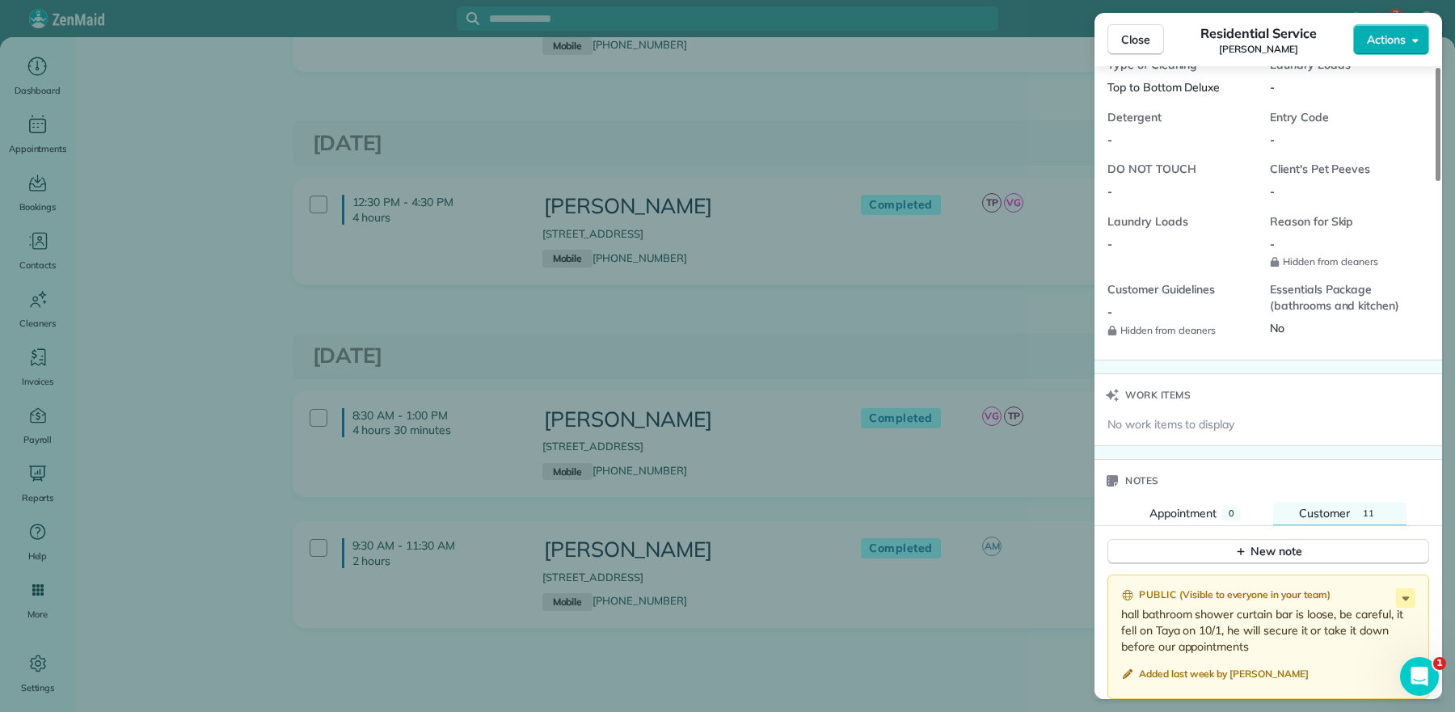
scroll to position [2132, 0]
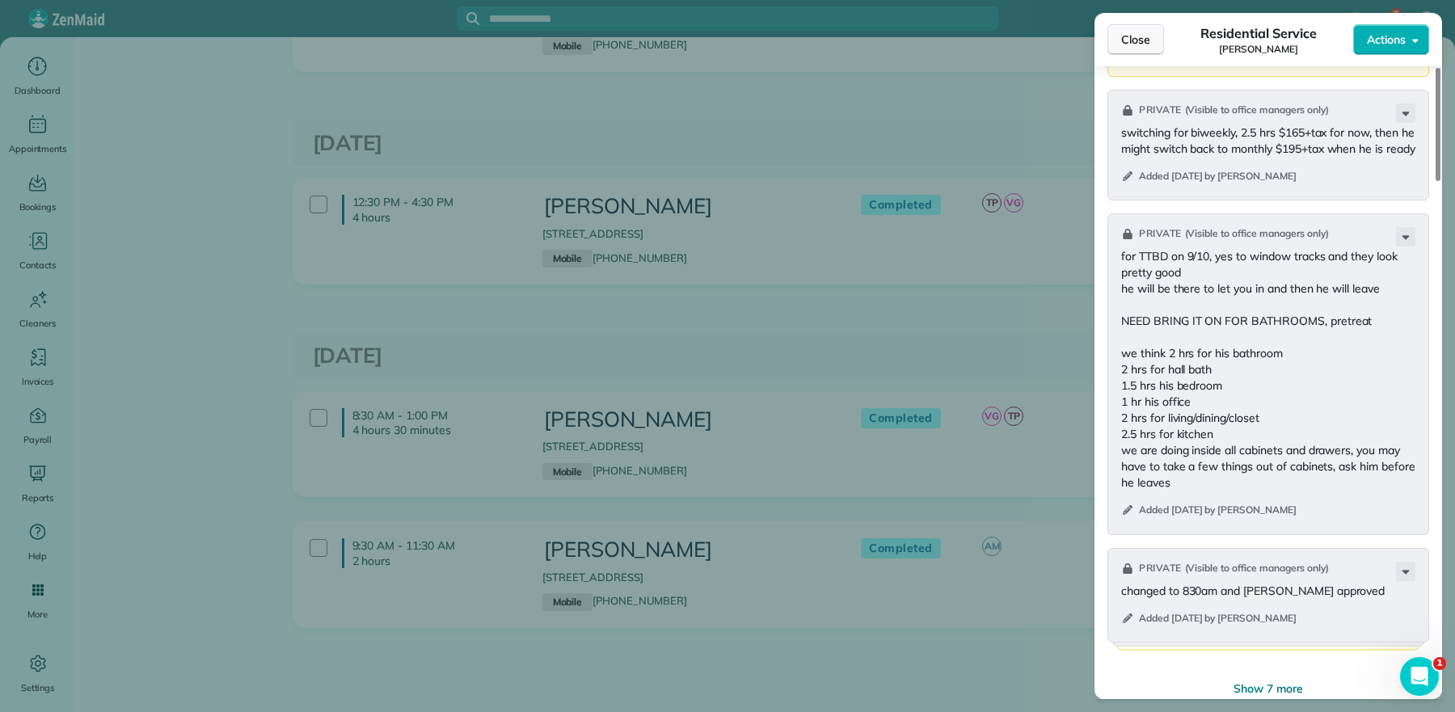
click at [1127, 24] on button "Close" at bounding box center [1135, 39] width 57 height 31
